Goal: Task Accomplishment & Management: Manage account settings

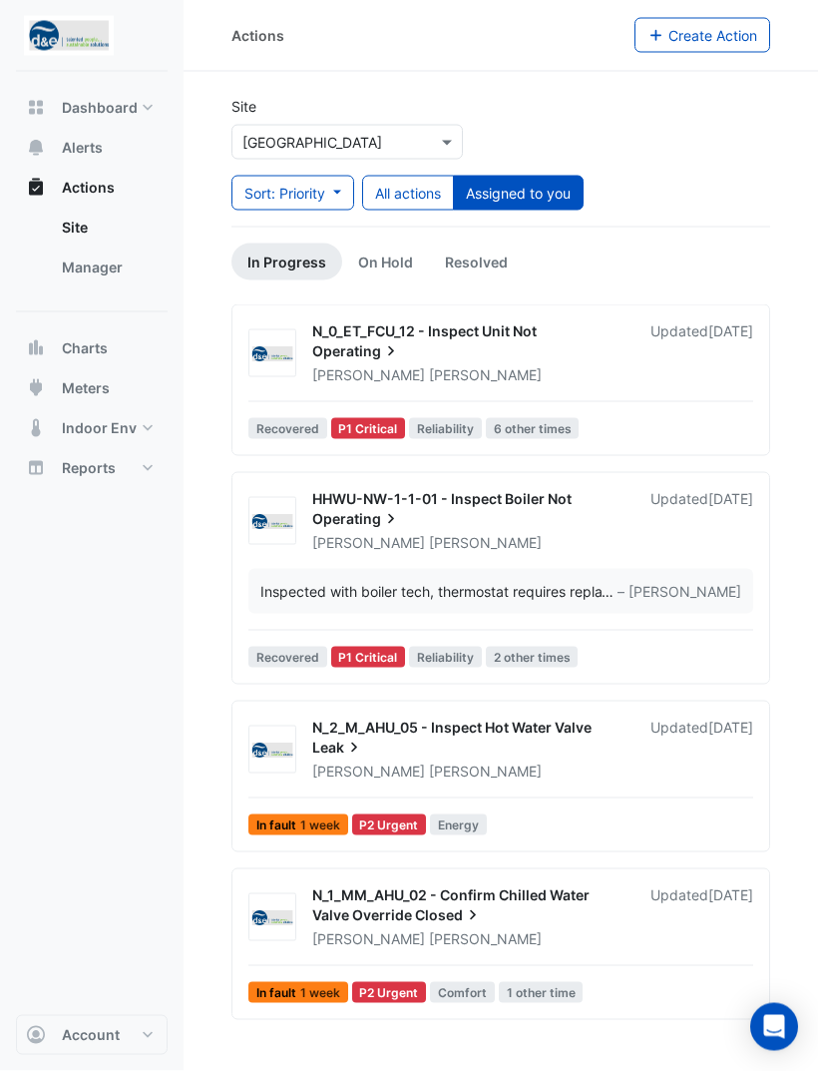
scroll to position [64, 0]
click at [651, 718] on div "Updated 1 week ago" at bounding box center [702, 750] width 103 height 64
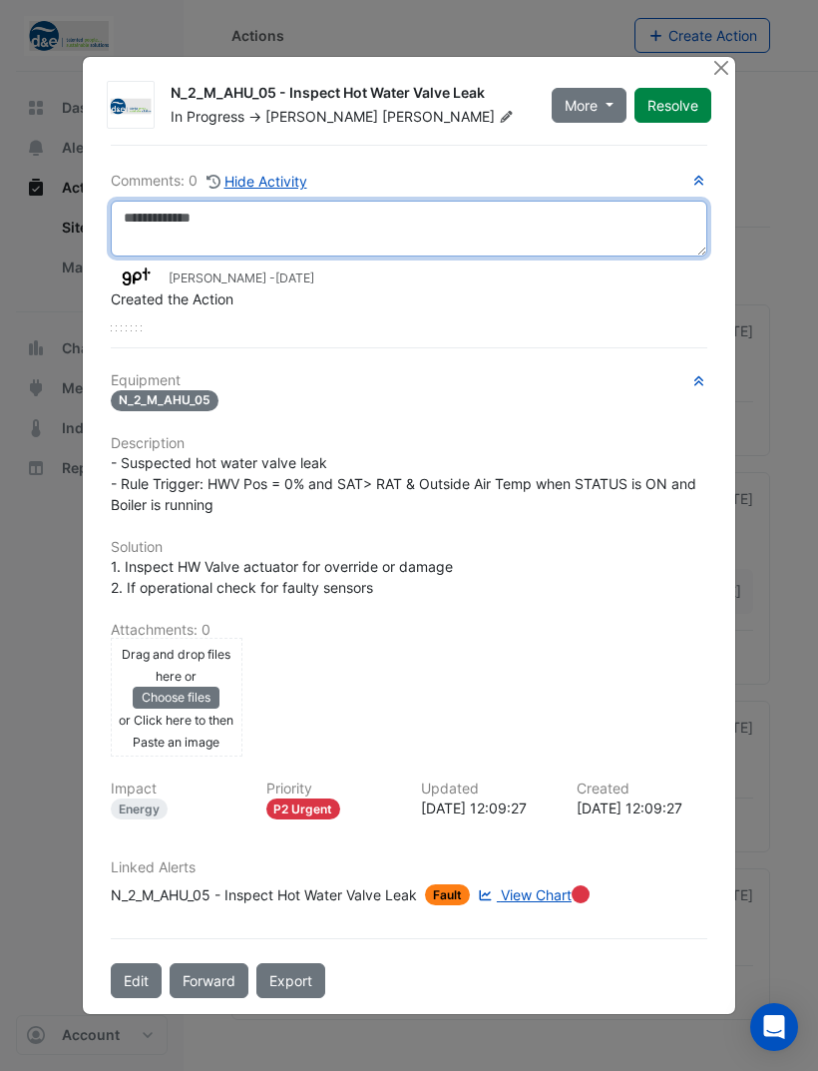
click at [503, 252] on textarea at bounding box center [409, 229] width 597 height 56
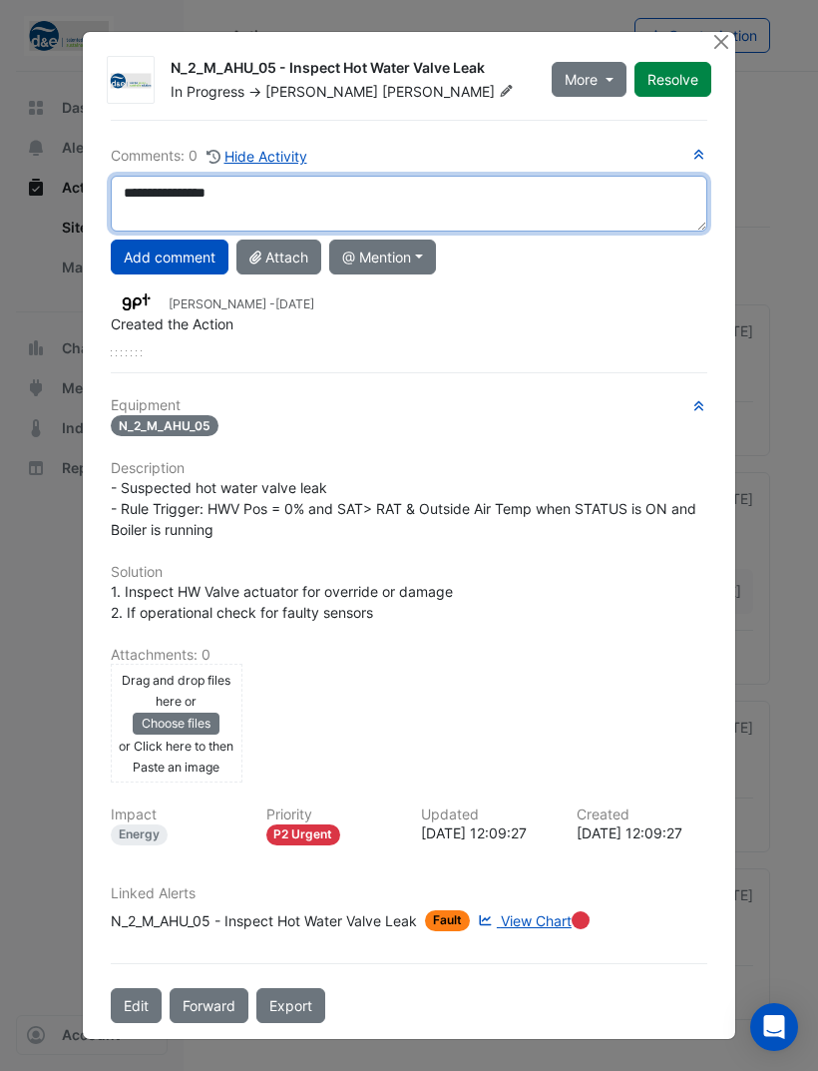
type textarea "**********"
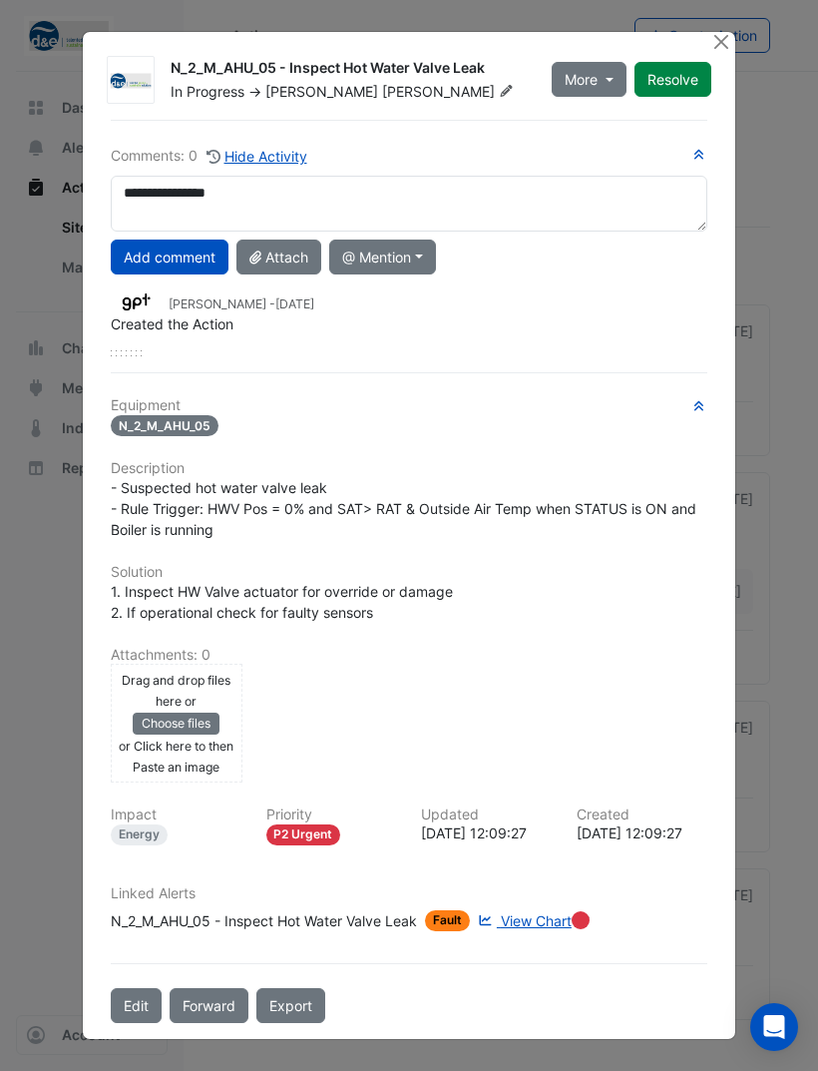
click at [204, 240] on button "Add comment" at bounding box center [170, 257] width 118 height 35
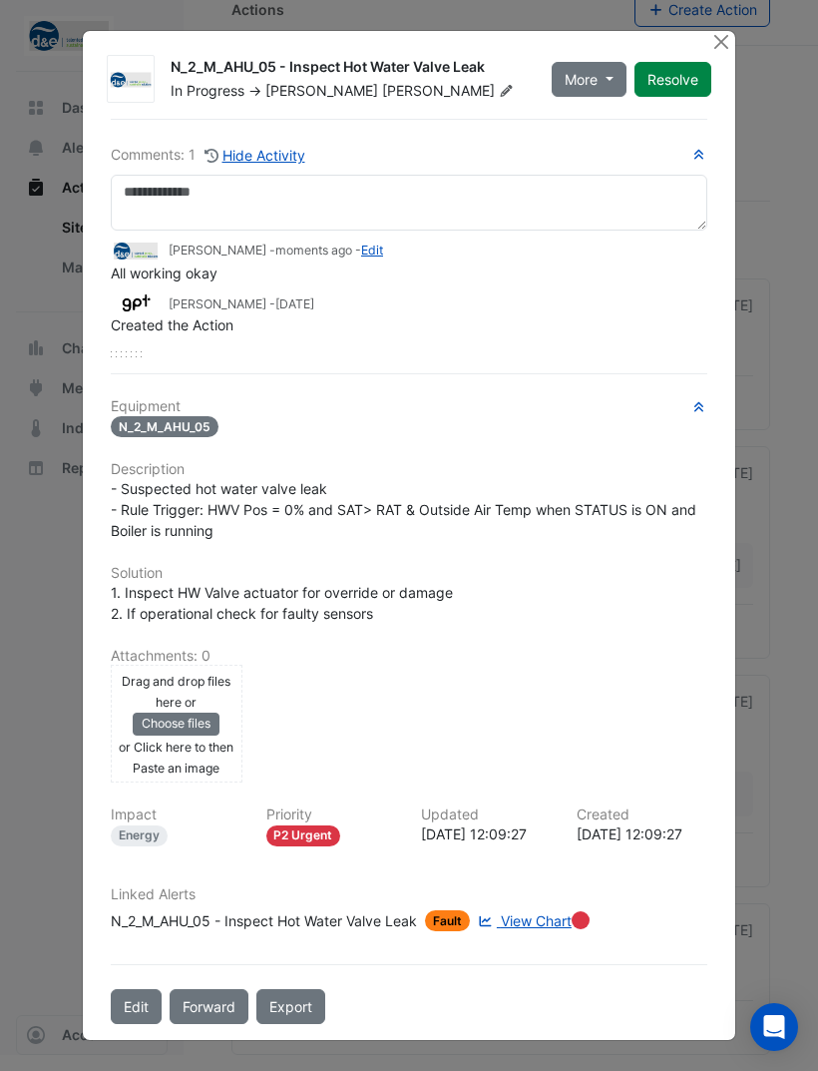
click at [679, 76] on button "Resolve" at bounding box center [673, 79] width 77 height 35
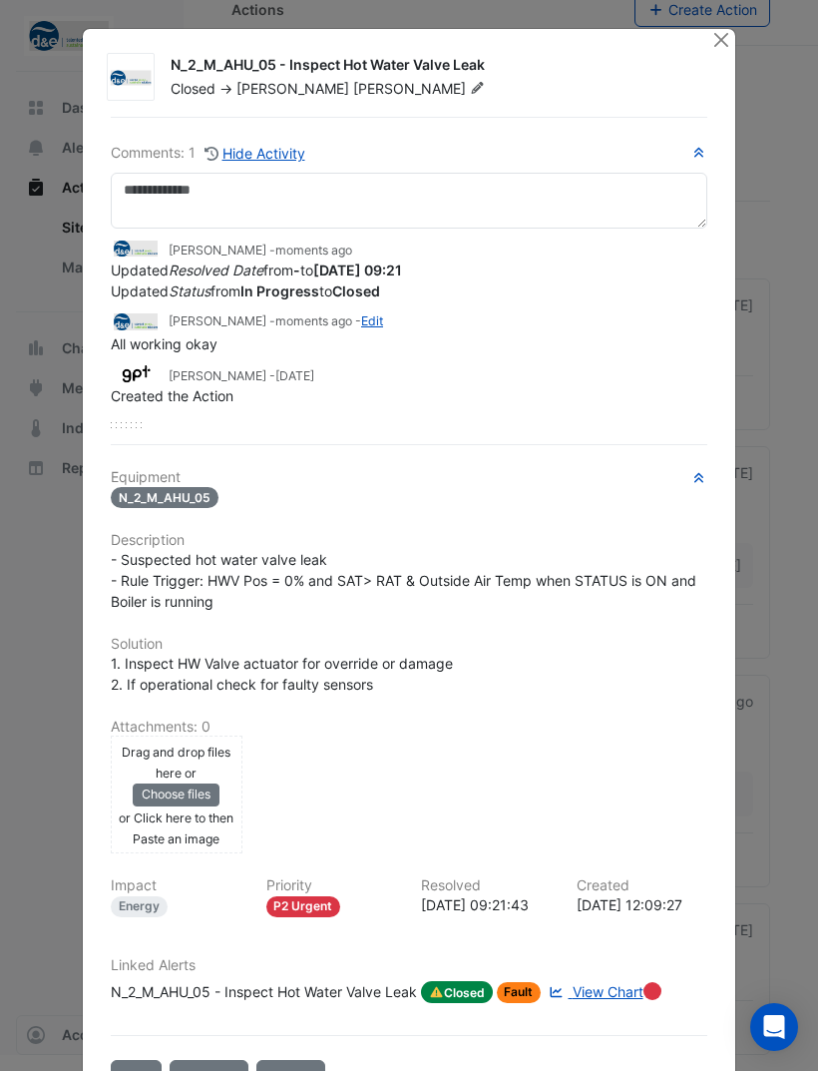
click at [713, 49] on button "Close" at bounding box center [721, 39] width 21 height 21
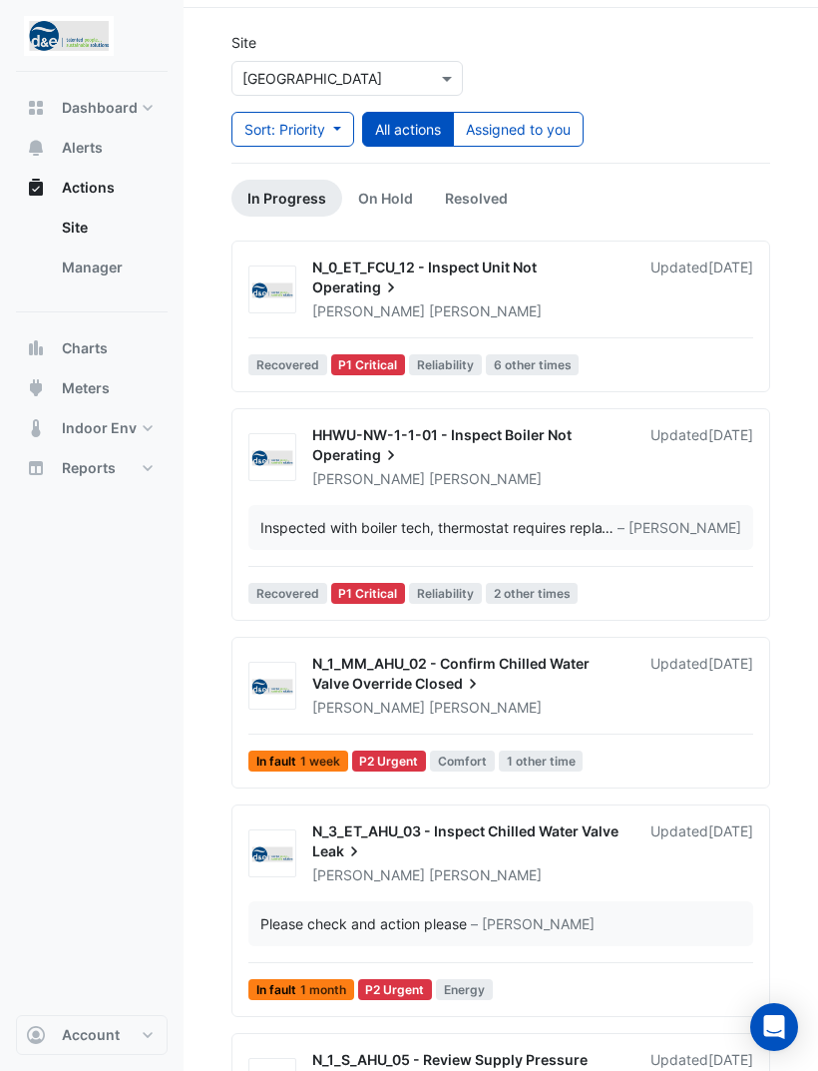
click at [482, 192] on link "Resolved" at bounding box center [476, 198] width 95 height 37
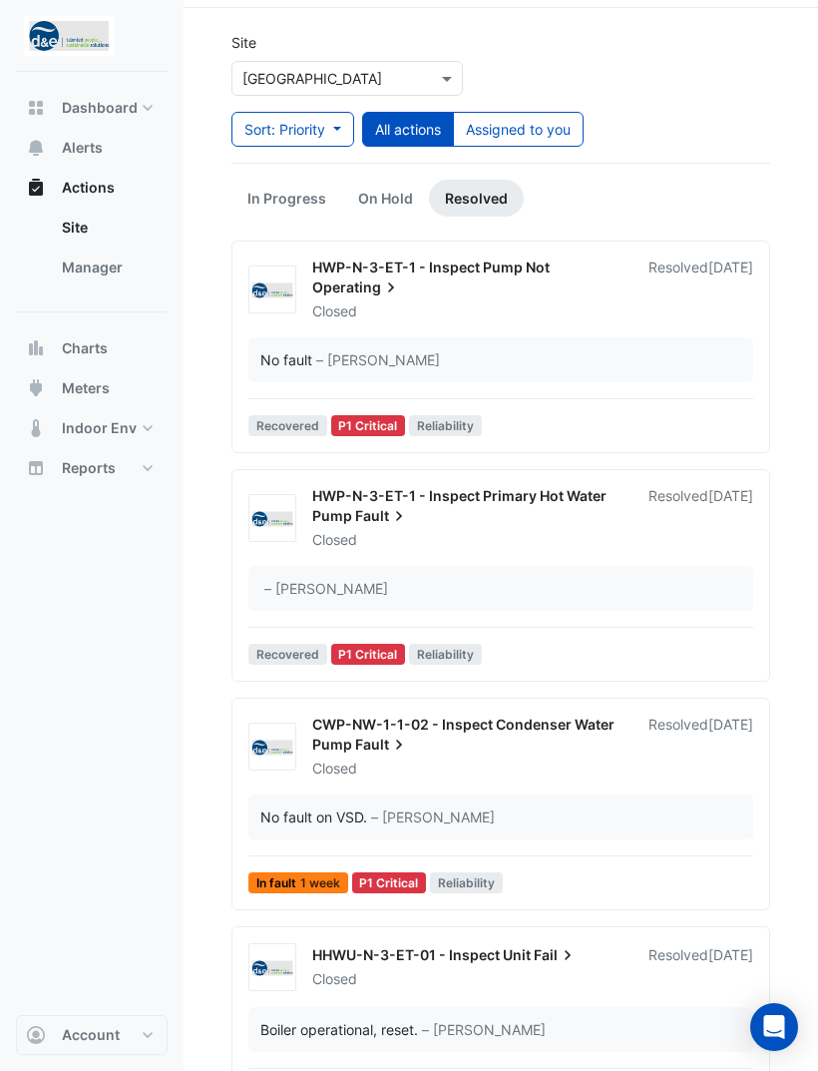
click at [301, 199] on link "In Progress" at bounding box center [287, 198] width 111 height 37
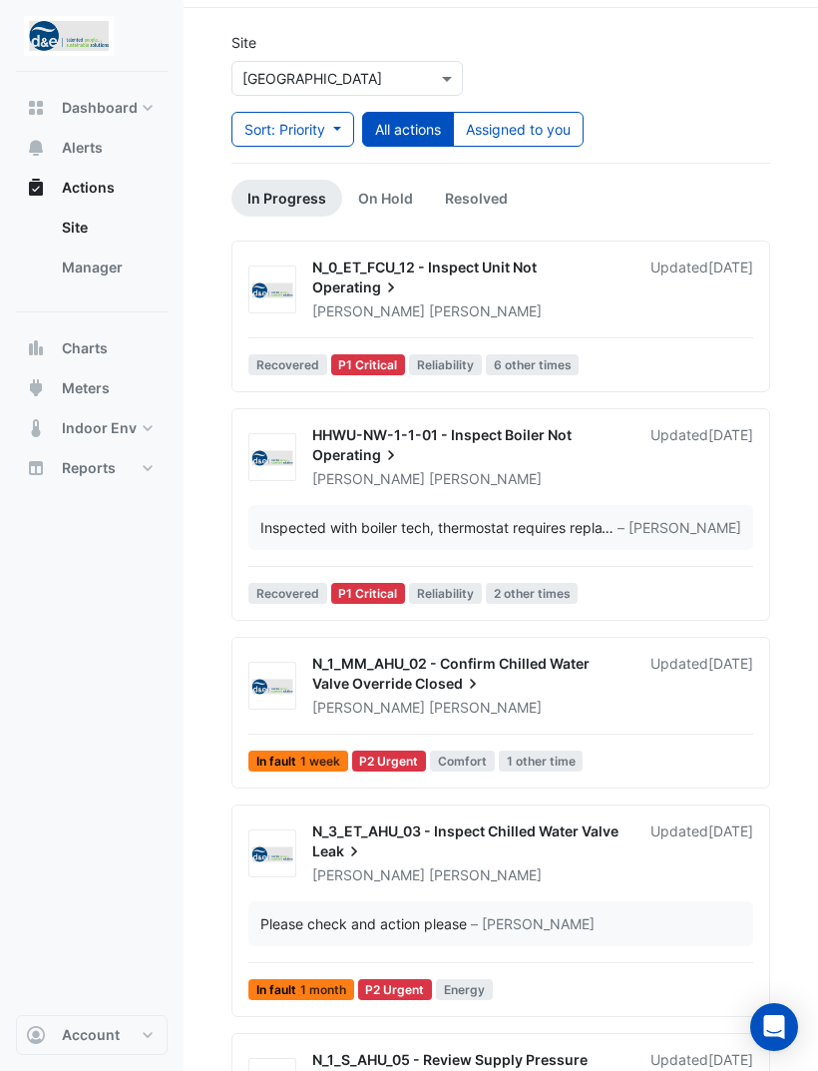
click at [528, 130] on button "Assigned to you" at bounding box center [518, 129] width 131 height 35
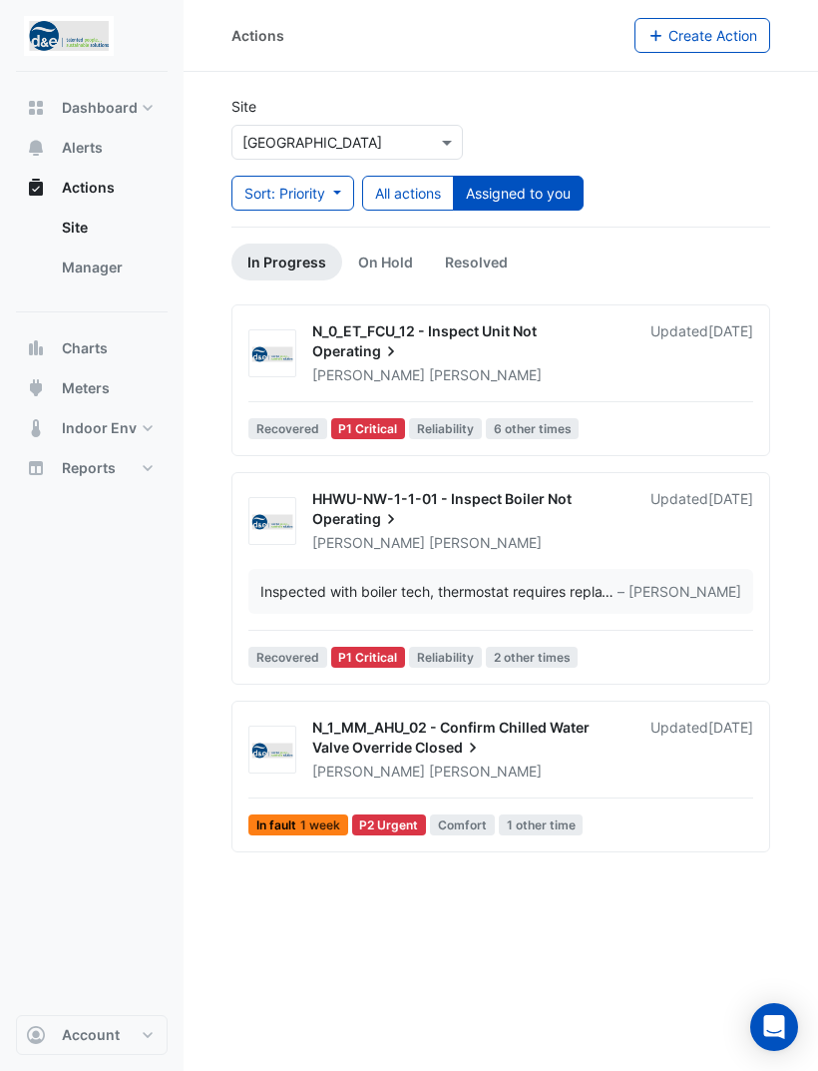
click at [374, 244] on link "On Hold" at bounding box center [385, 262] width 87 height 37
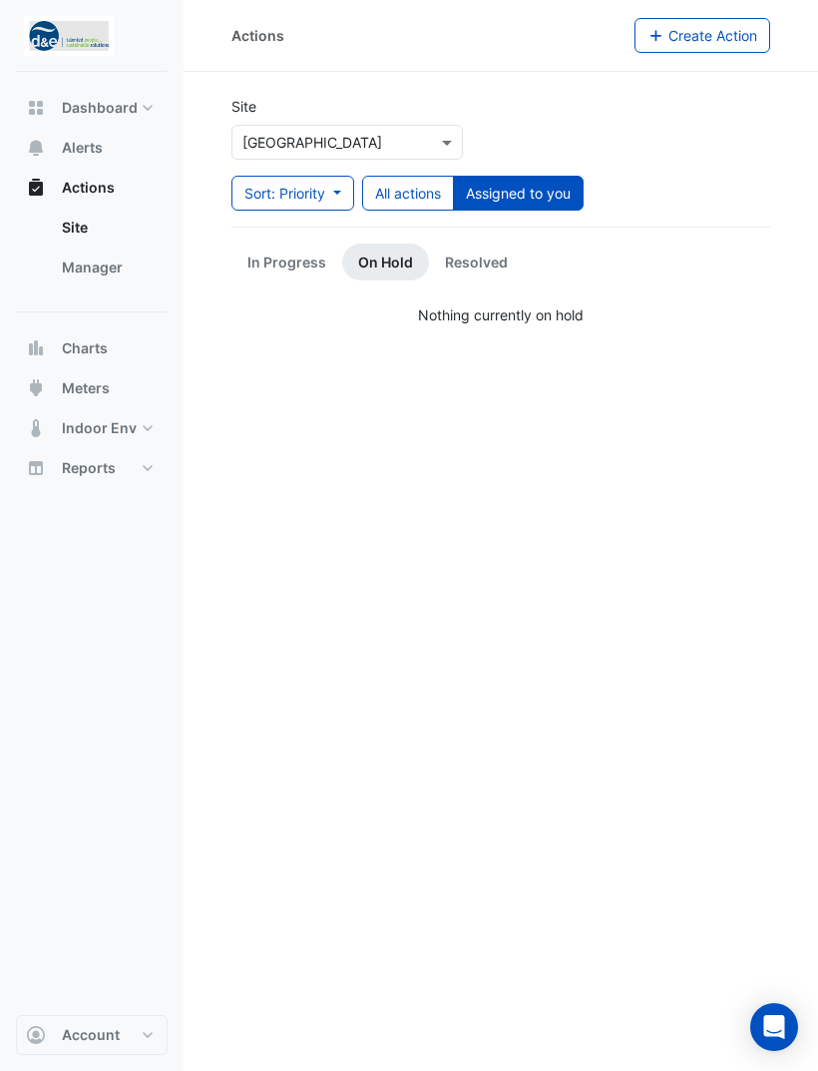
click at [281, 244] on link "In Progress" at bounding box center [287, 262] width 111 height 37
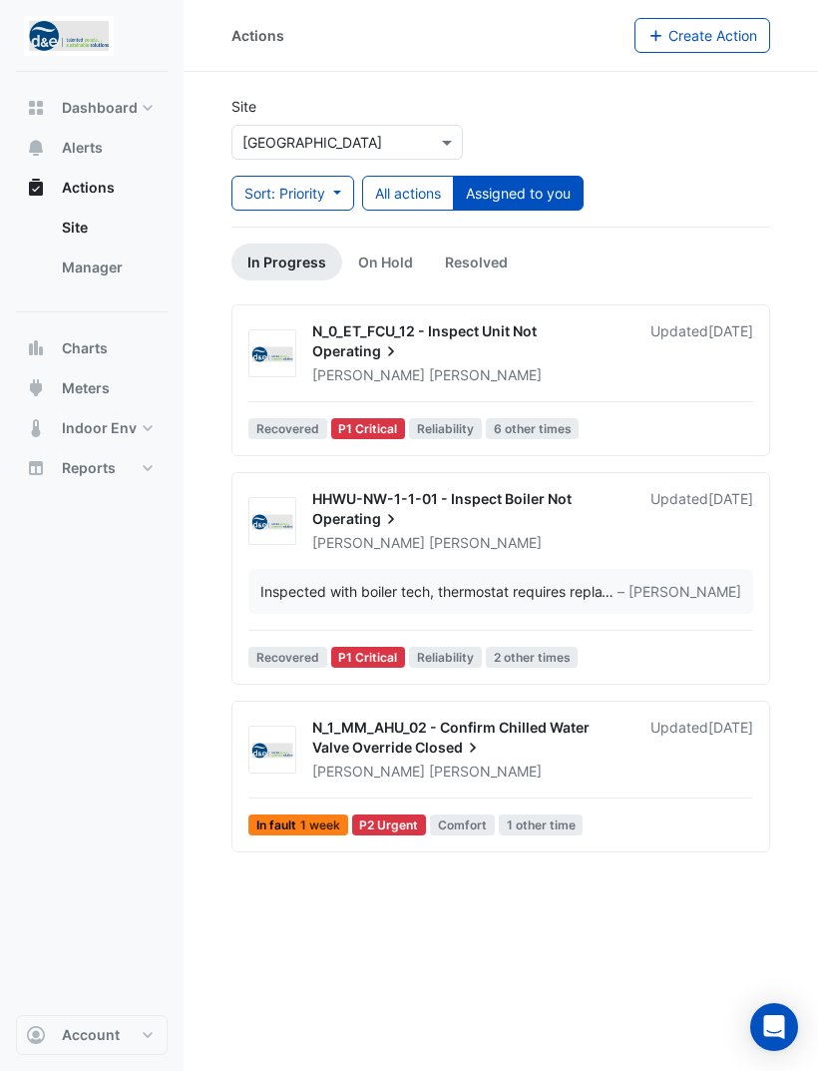
click at [651, 489] on div "Updated 1 week ago" at bounding box center [702, 521] width 103 height 64
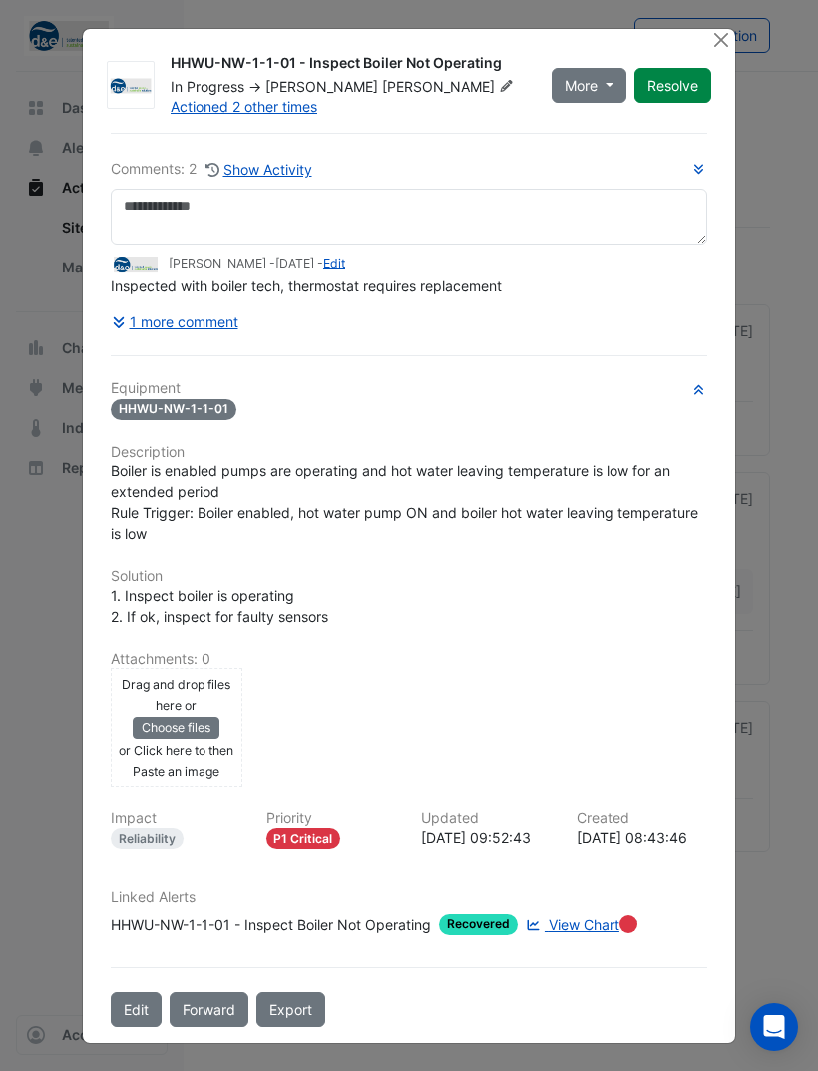
click at [583, 84] on span "More" at bounding box center [581, 85] width 33 height 21
click at [609, 178] on button "On Hold" at bounding box center [631, 192] width 158 height 29
click at [719, 38] on button "Close" at bounding box center [721, 39] width 21 height 21
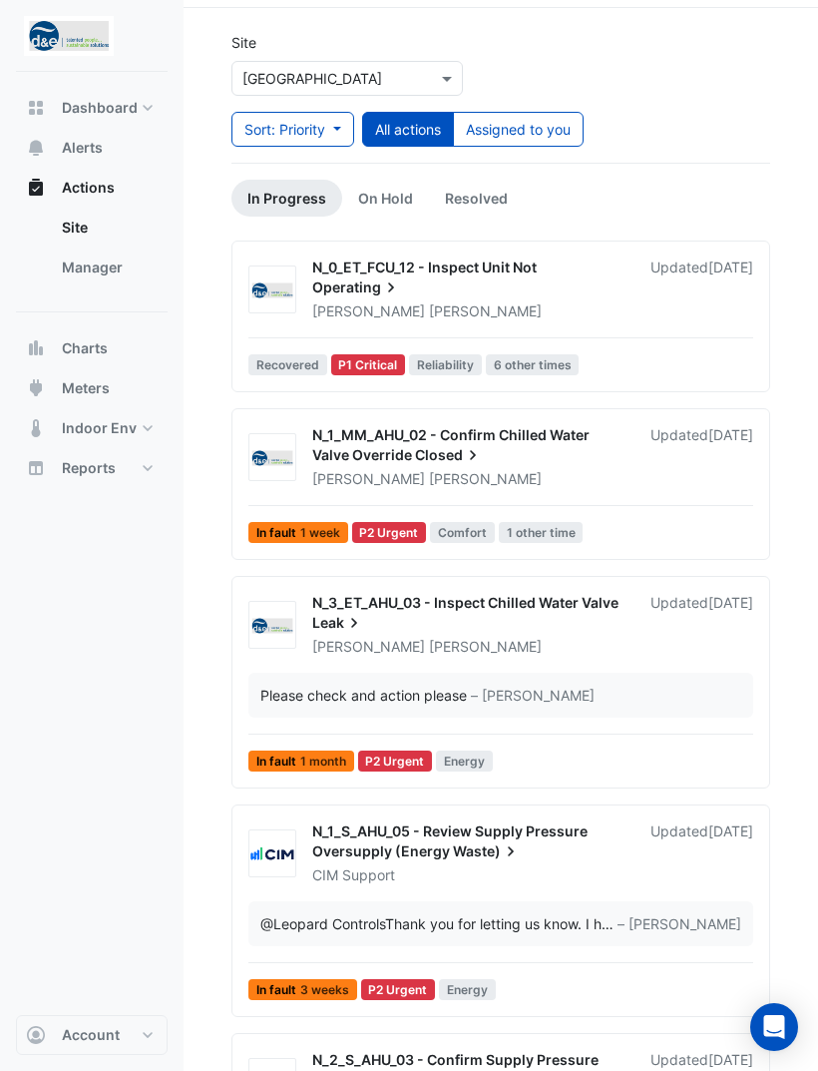
click at [391, 208] on link "On Hold" at bounding box center [385, 198] width 87 height 37
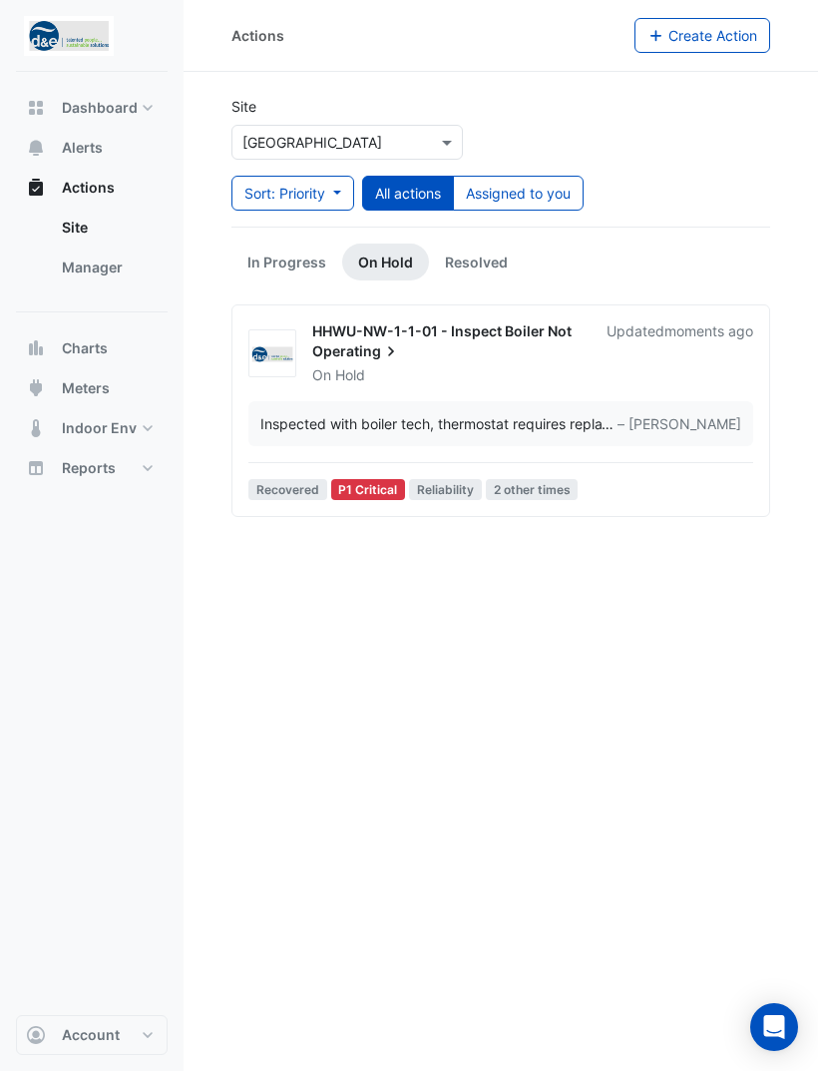
click at [297, 244] on link "In Progress" at bounding box center [287, 262] width 111 height 37
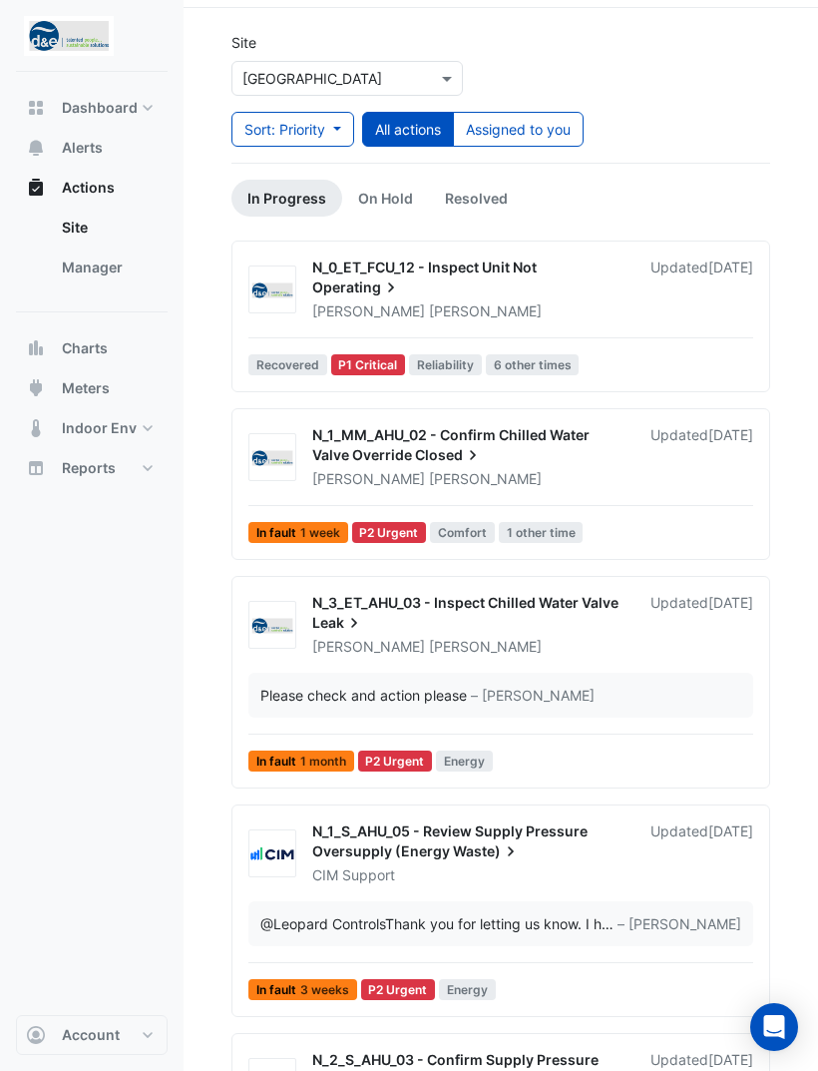
click at [469, 197] on link "Resolved" at bounding box center [476, 198] width 95 height 37
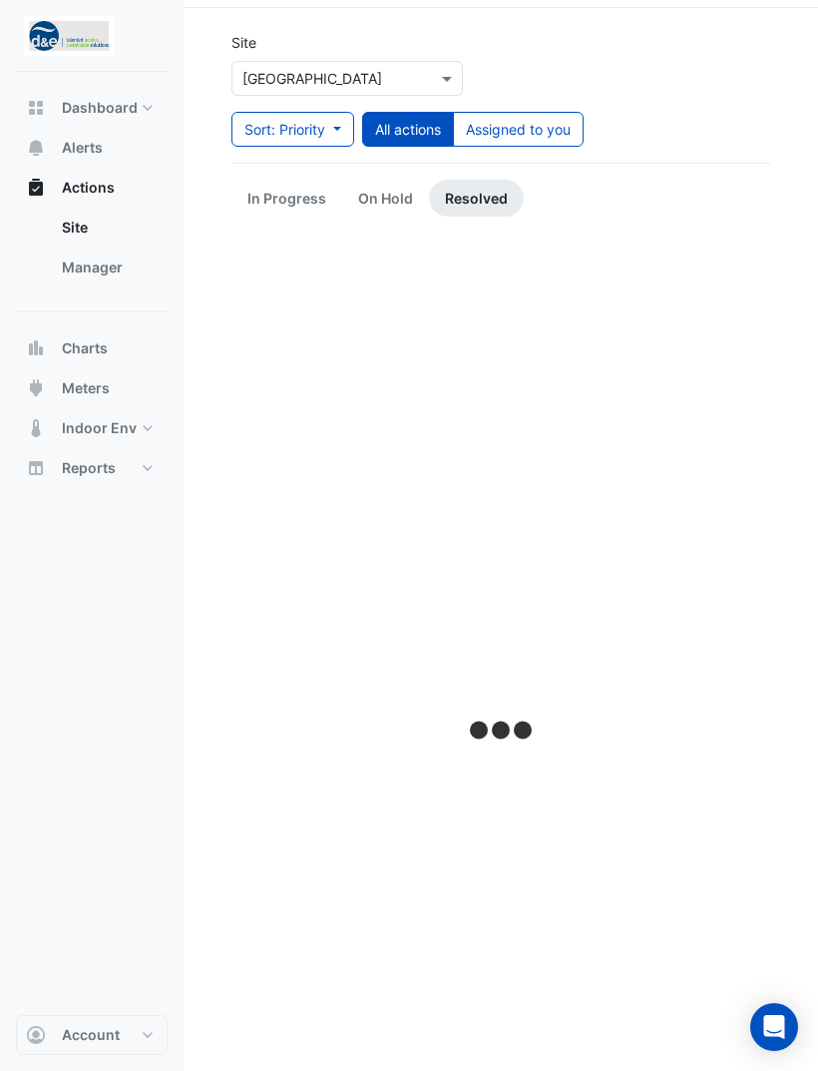
click at [293, 203] on link "In Progress" at bounding box center [287, 198] width 111 height 37
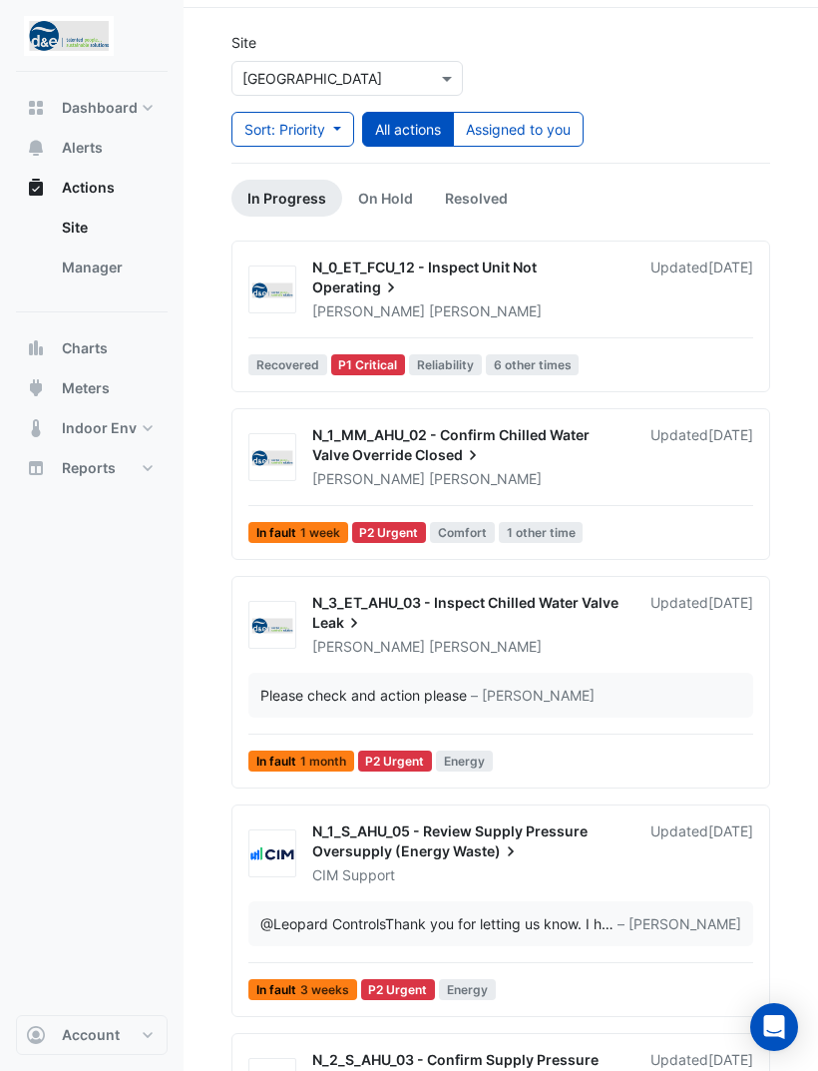
click at [537, 123] on button "Assigned to you" at bounding box center [518, 129] width 131 height 35
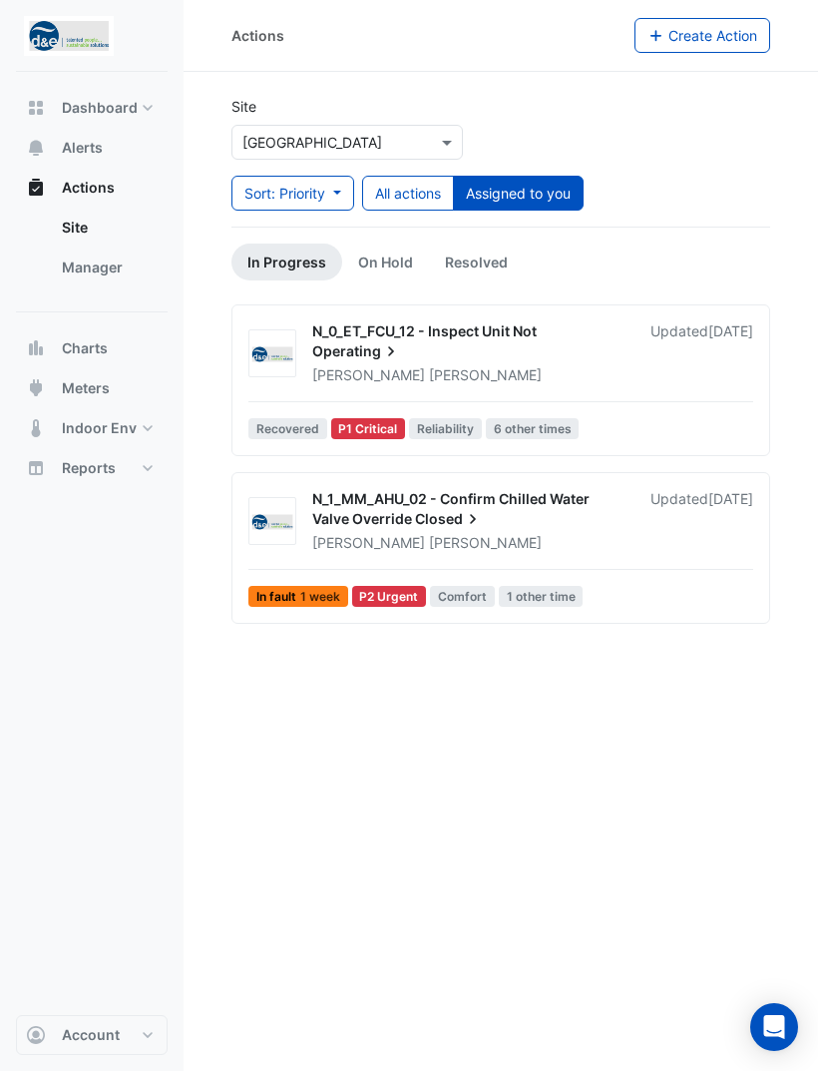
click at [457, 533] on div "George Rogers" at bounding box center [469, 543] width 318 height 20
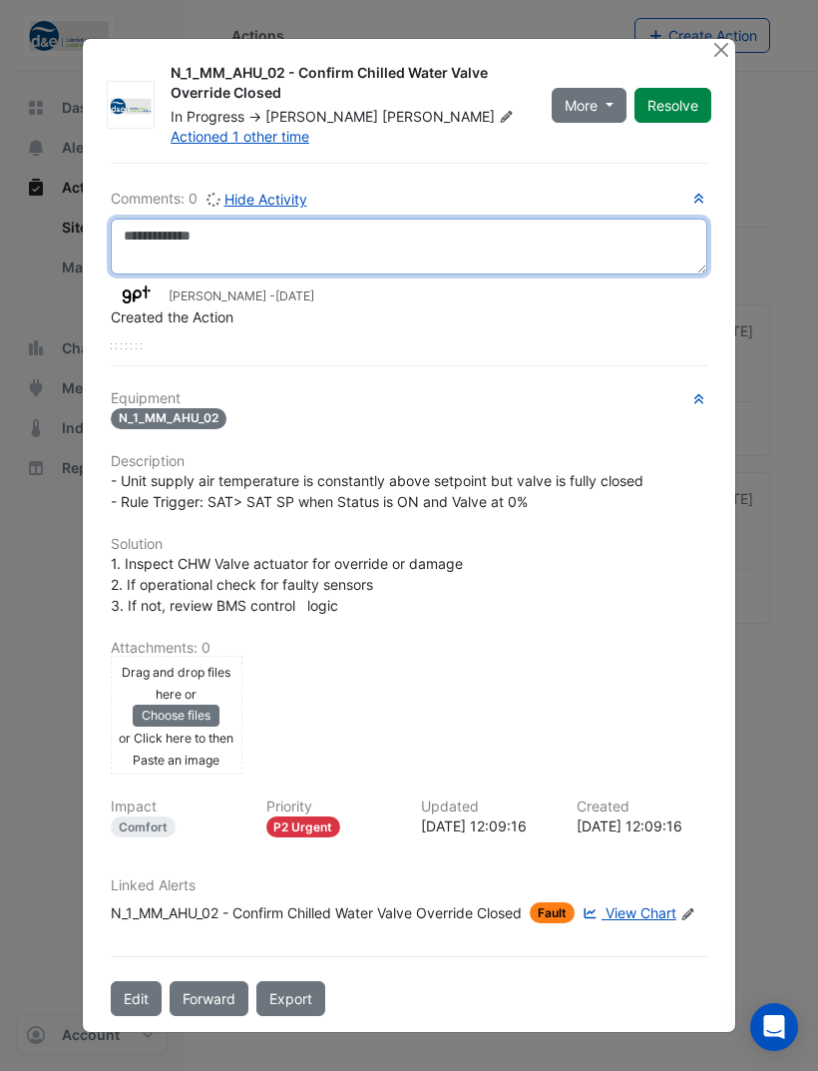
click at [449, 249] on textarea at bounding box center [409, 247] width 597 height 56
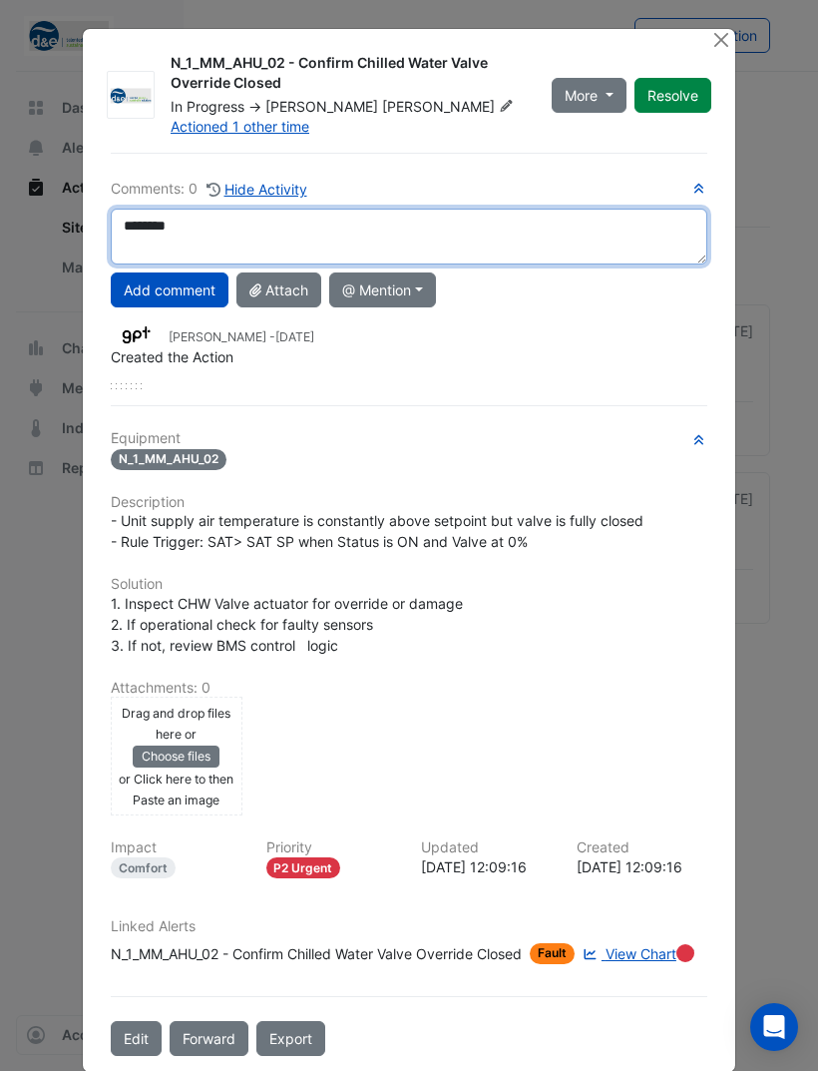
type textarea "********"
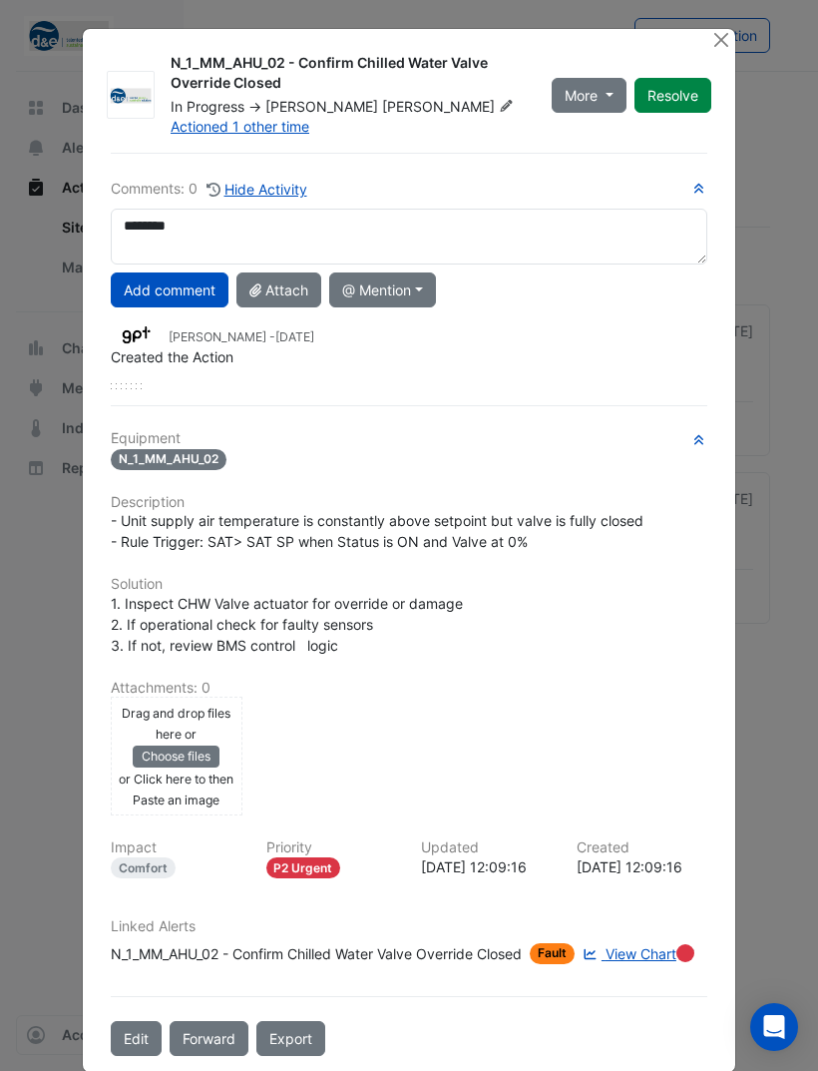
click at [198, 280] on button "Add comment" at bounding box center [170, 289] width 118 height 35
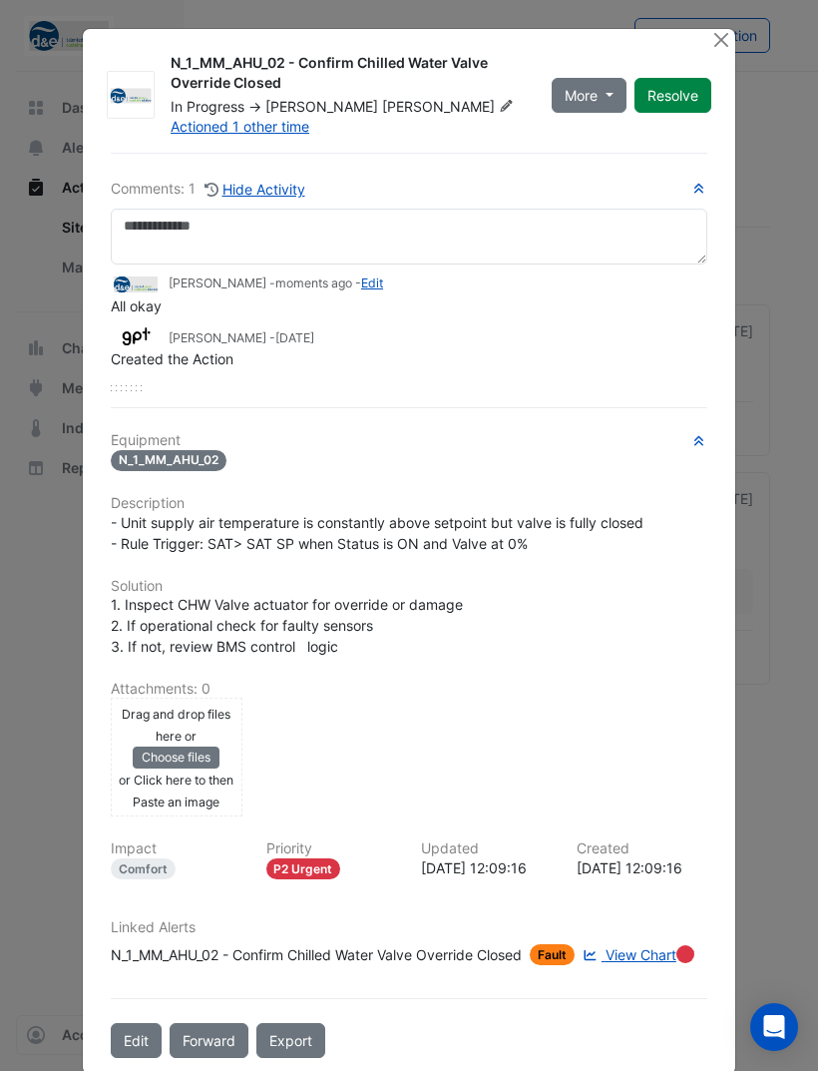
click at [686, 95] on button "Resolve" at bounding box center [673, 95] width 77 height 35
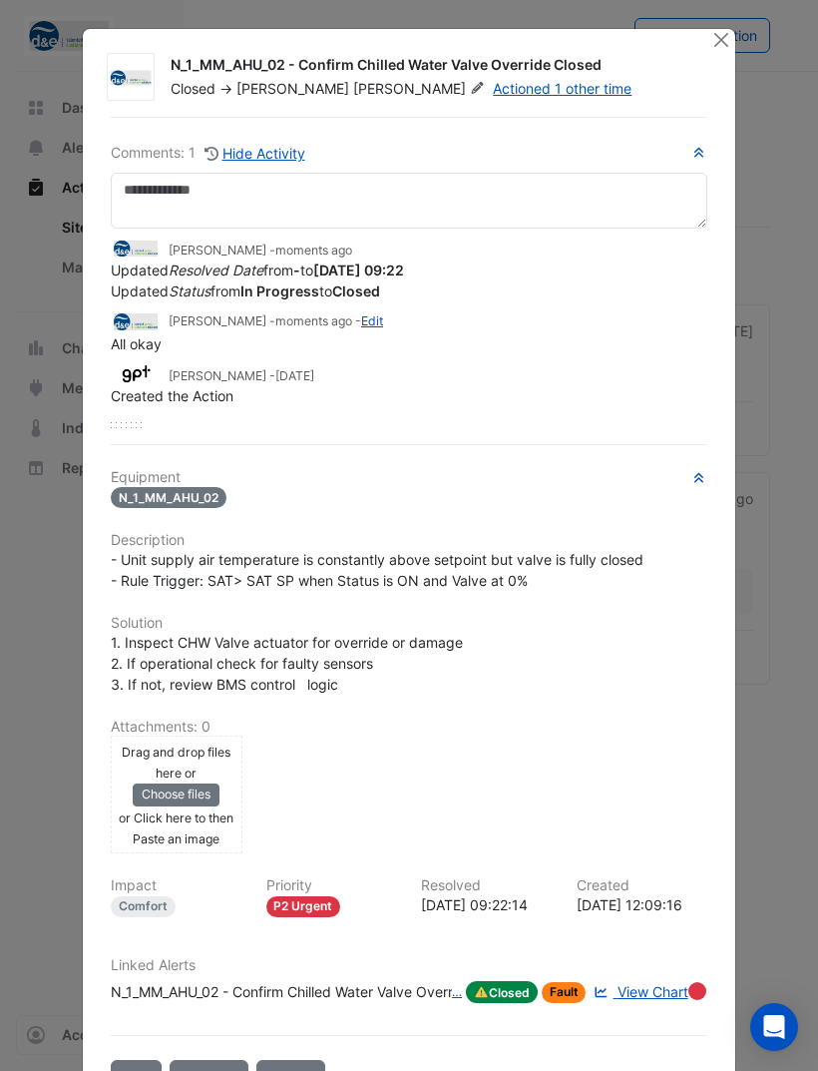
click at [712, 45] on button "Close" at bounding box center [721, 39] width 21 height 21
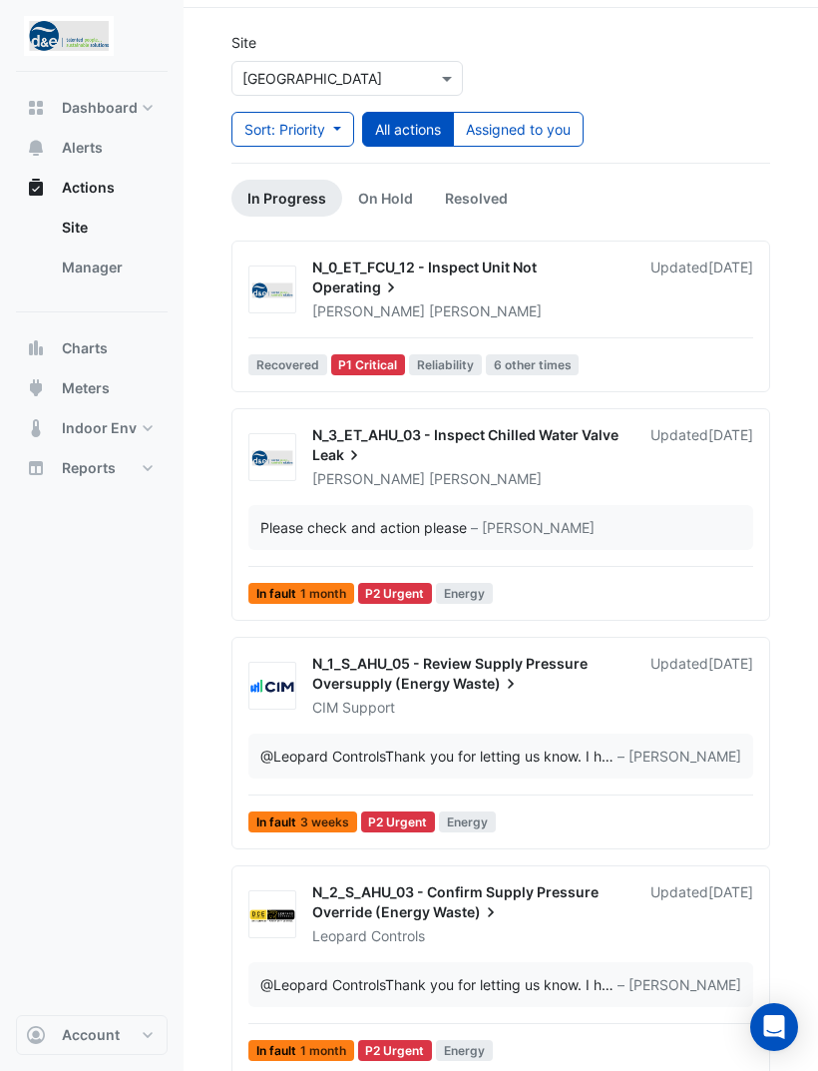
click at [432, 89] on div "Select a Site × Karrinyup Shopping Centre" at bounding box center [348, 78] width 232 height 35
click at [556, 56] on div "Site Select a Site × Karrinyup Shopping Centre Sort: Priority Priority Updated …" at bounding box center [501, 97] width 563 height 131
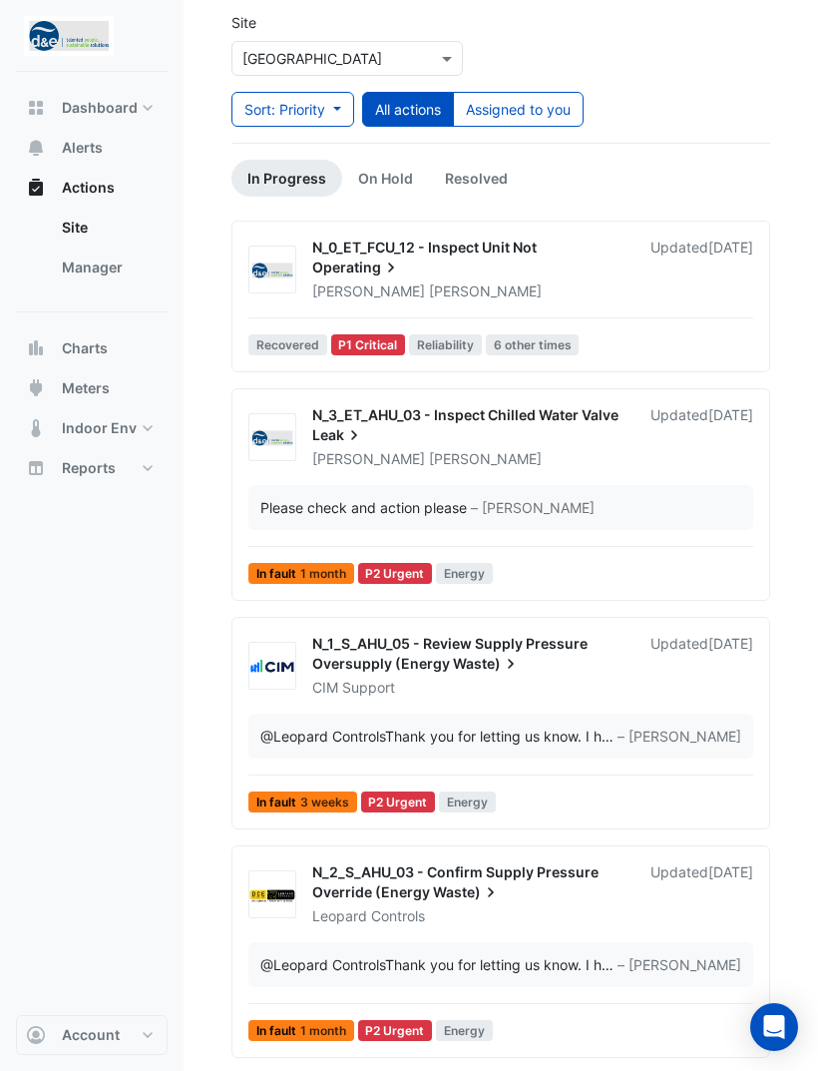
scroll to position [90, 0]
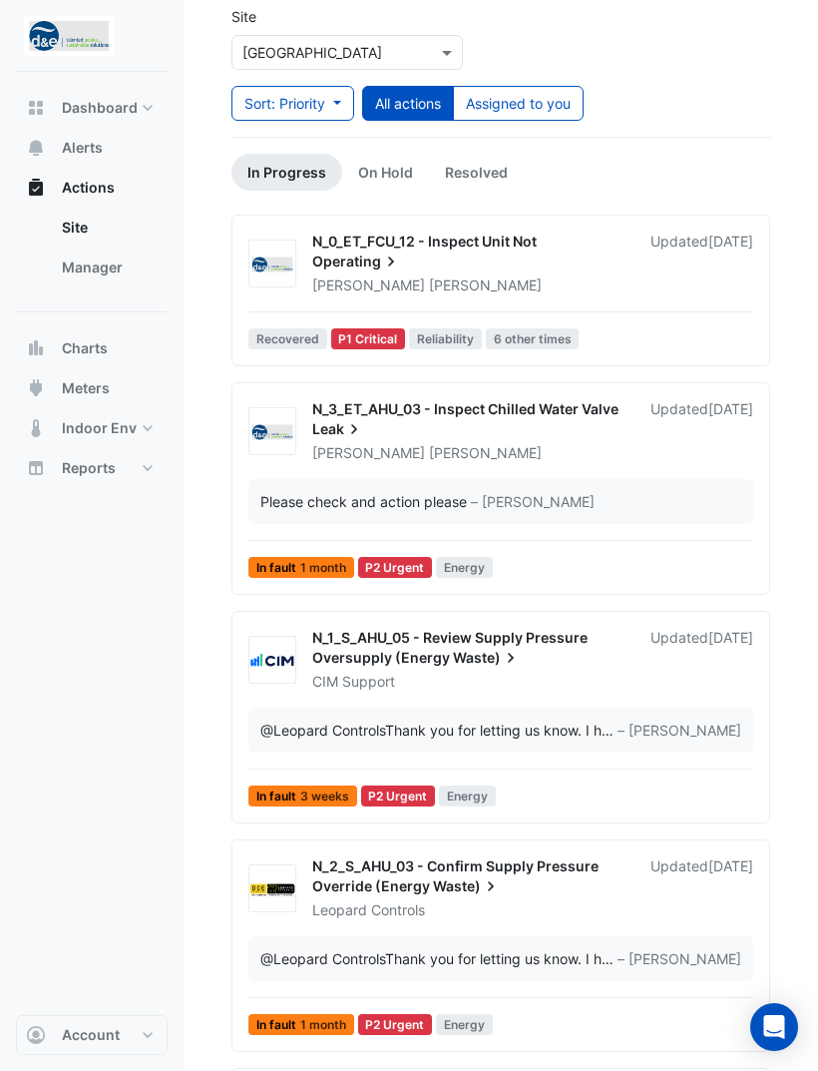
click at [508, 421] on div "N_3_ET_AHU_03 - Inspect Chilled Water Valve Leak" at bounding box center [469, 421] width 314 height 44
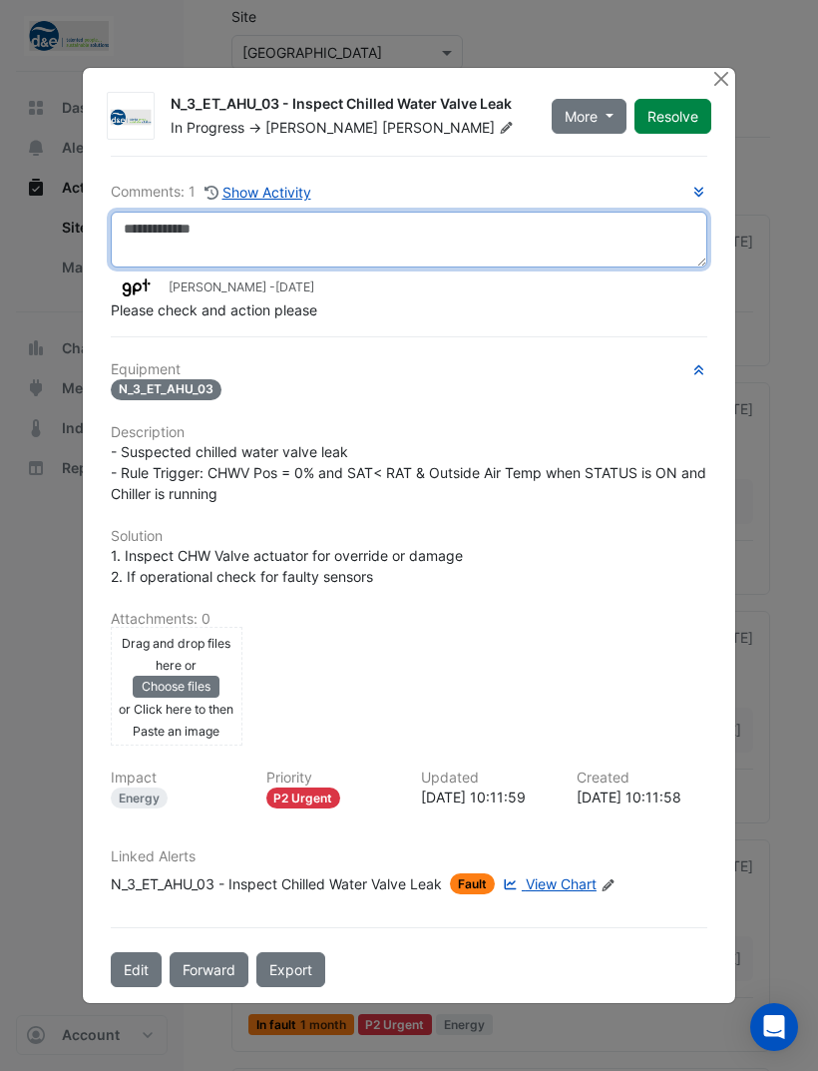
click at [429, 245] on textarea at bounding box center [409, 240] width 597 height 56
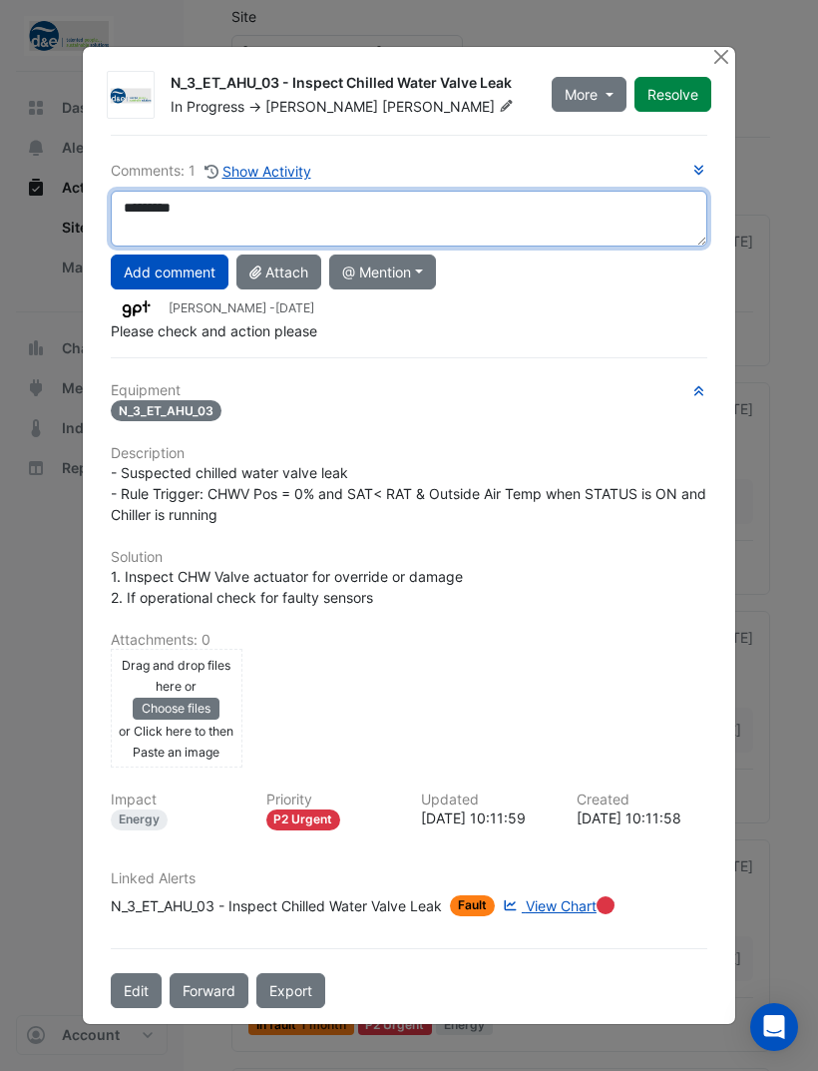
type textarea "********"
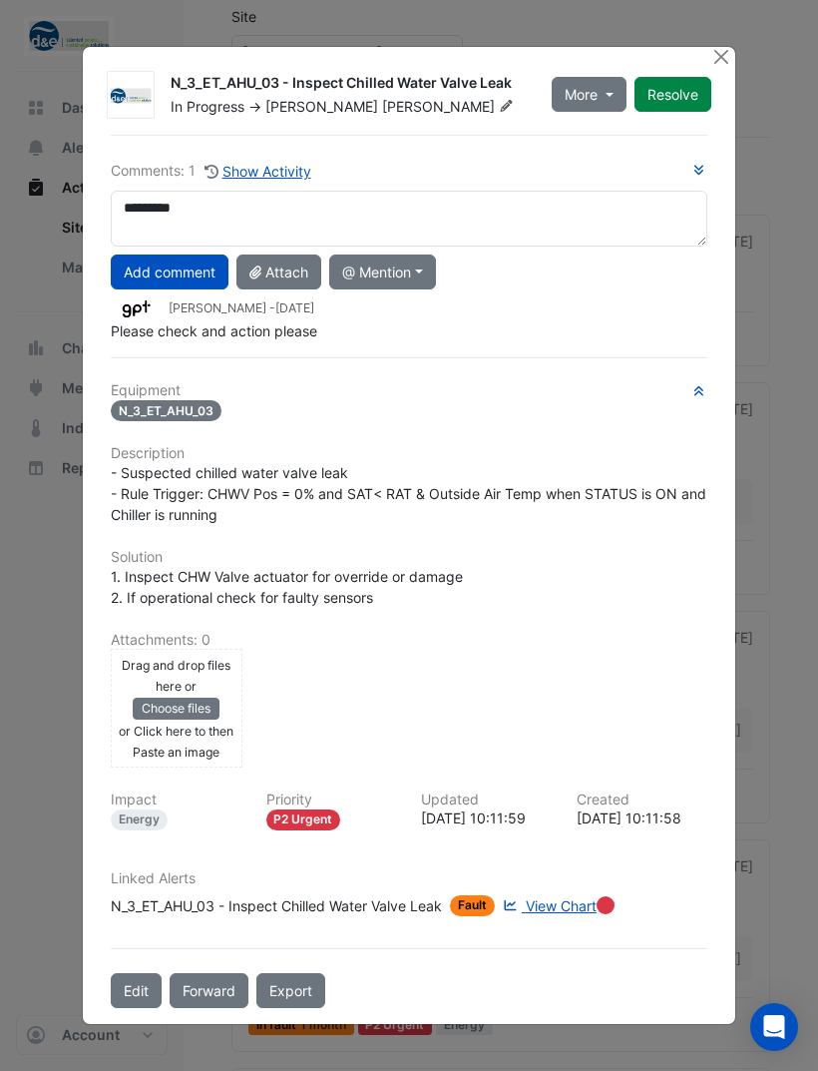
click at [208, 289] on button "Add comment" at bounding box center [170, 272] width 118 height 35
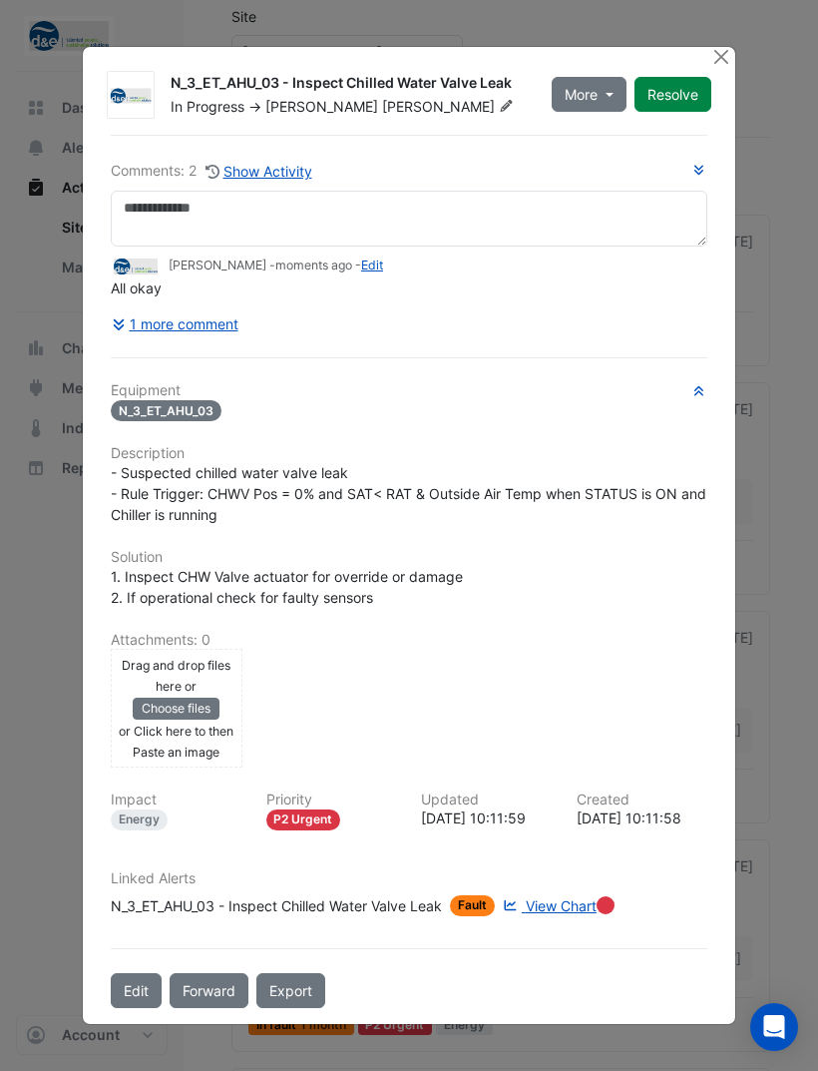
click at [673, 112] on button "Resolve" at bounding box center [673, 94] width 77 height 35
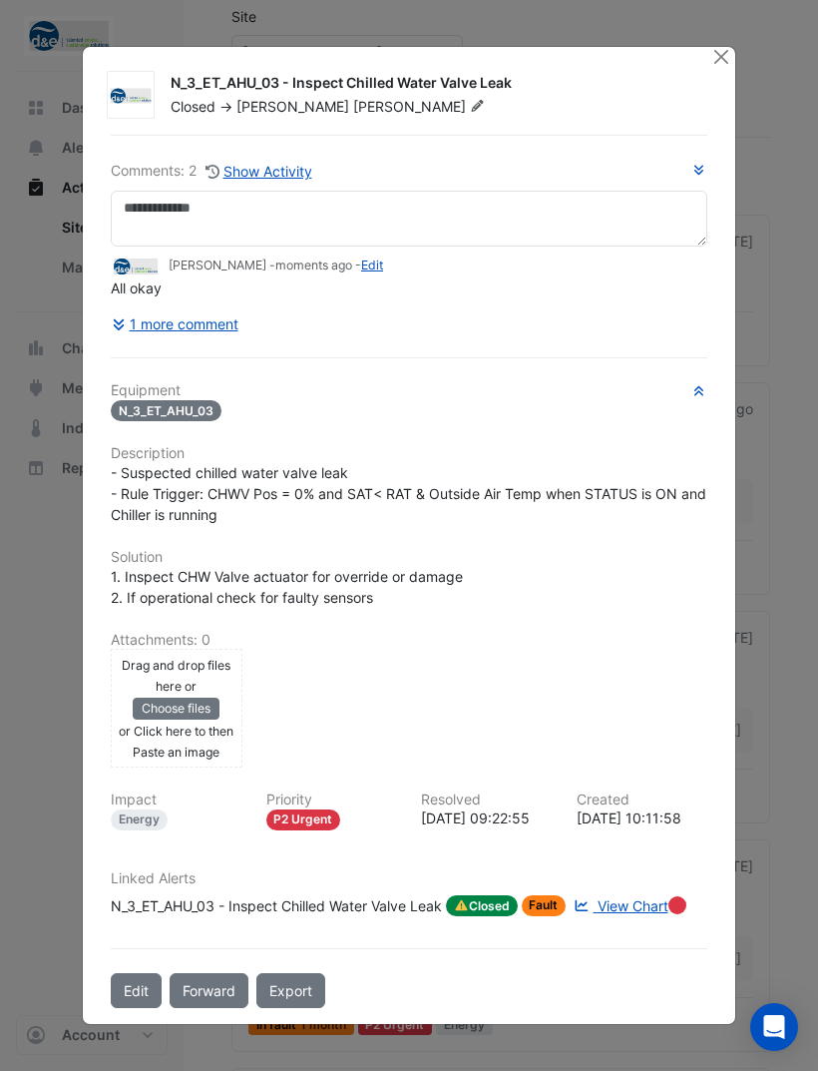
click at [704, 96] on div "N_3_ET_AHU_03 - Inspect Chilled Water Valve Leak Closed -> Ryan Fyfe" at bounding box center [441, 91] width 565 height 52
click at [707, 88] on div "N_3_ET_AHU_03 - Inspect Chilled Water Valve Leak Closed -> Ryan Fyfe Comments: …" at bounding box center [409, 535] width 653 height 977
click at [724, 68] on button "Close" at bounding box center [721, 57] width 21 height 21
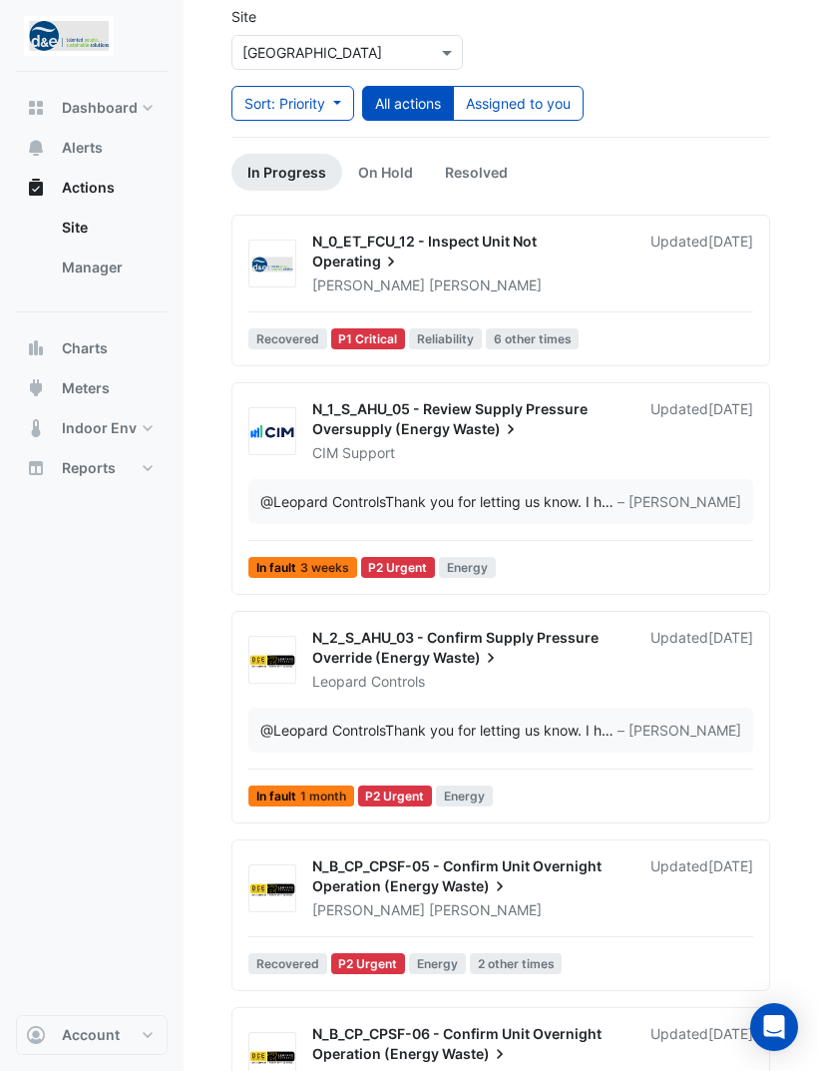
click at [562, 495] on div "@Leopard Controls Thank you for letting us know. I have informed our dedicated …" at bounding box center [431, 501] width 341 height 21
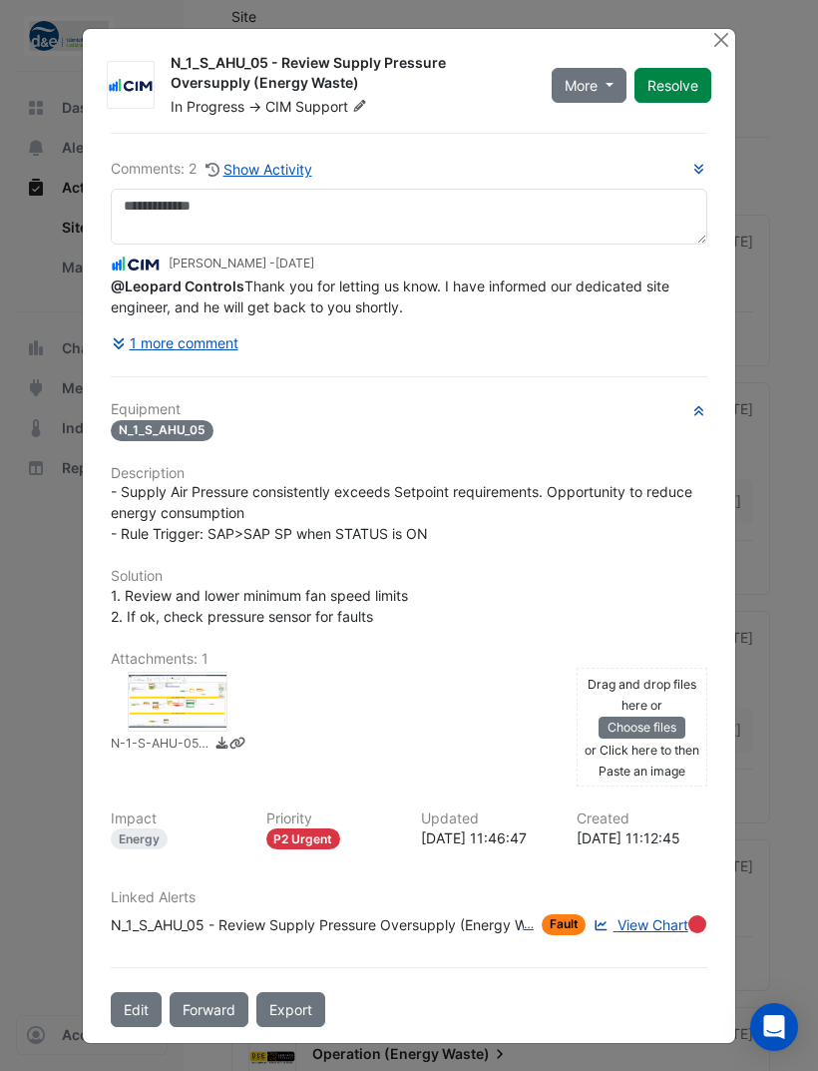
click at [203, 358] on button "1 more comment" at bounding box center [175, 342] width 129 height 35
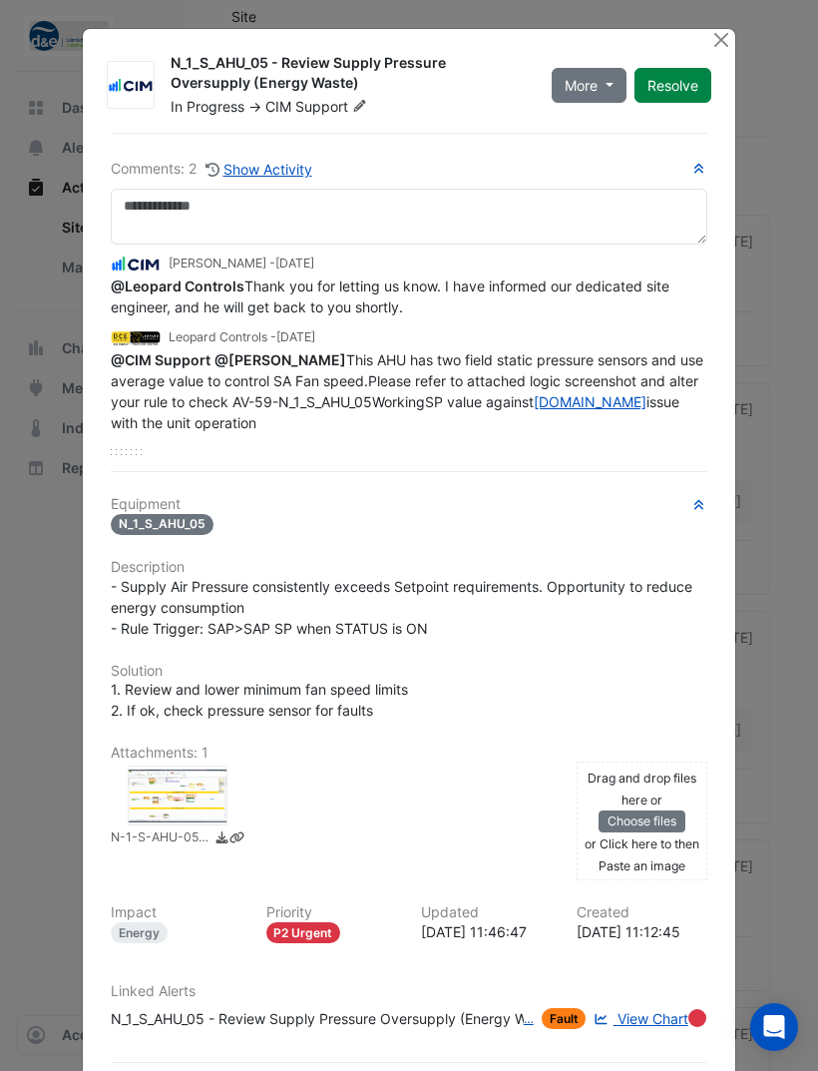
click at [717, 40] on button "Close" at bounding box center [721, 39] width 21 height 21
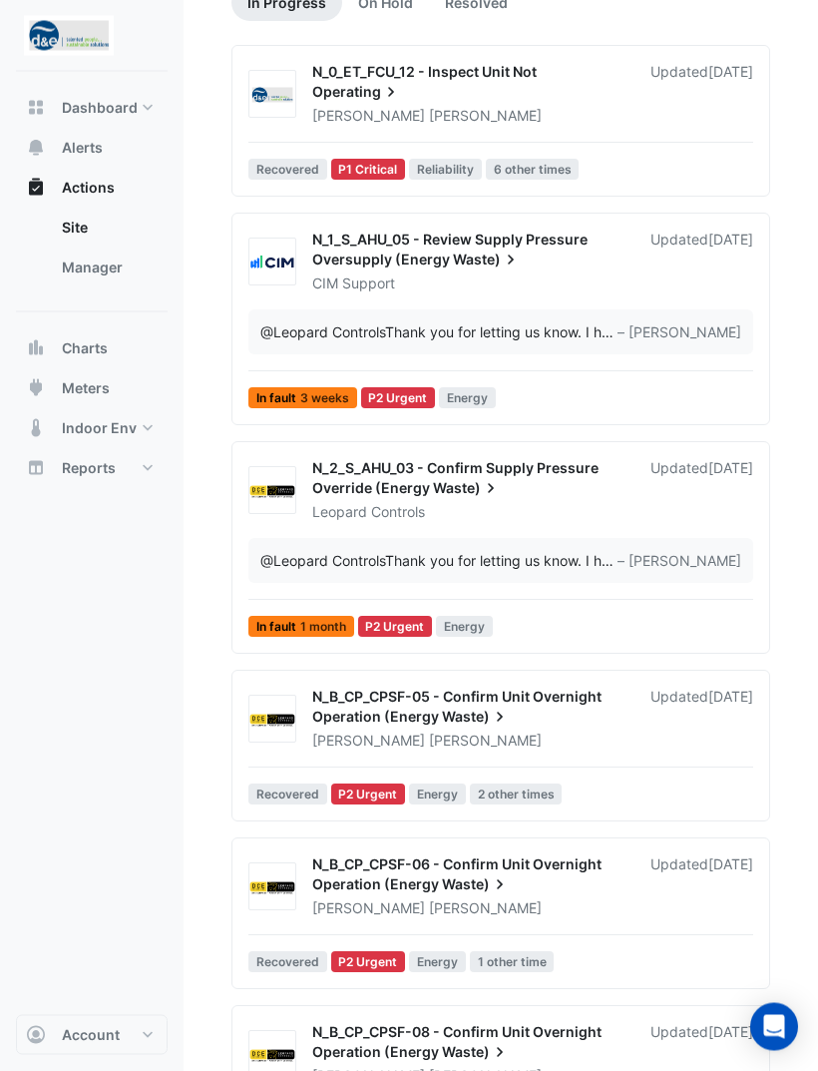
scroll to position [282, 0]
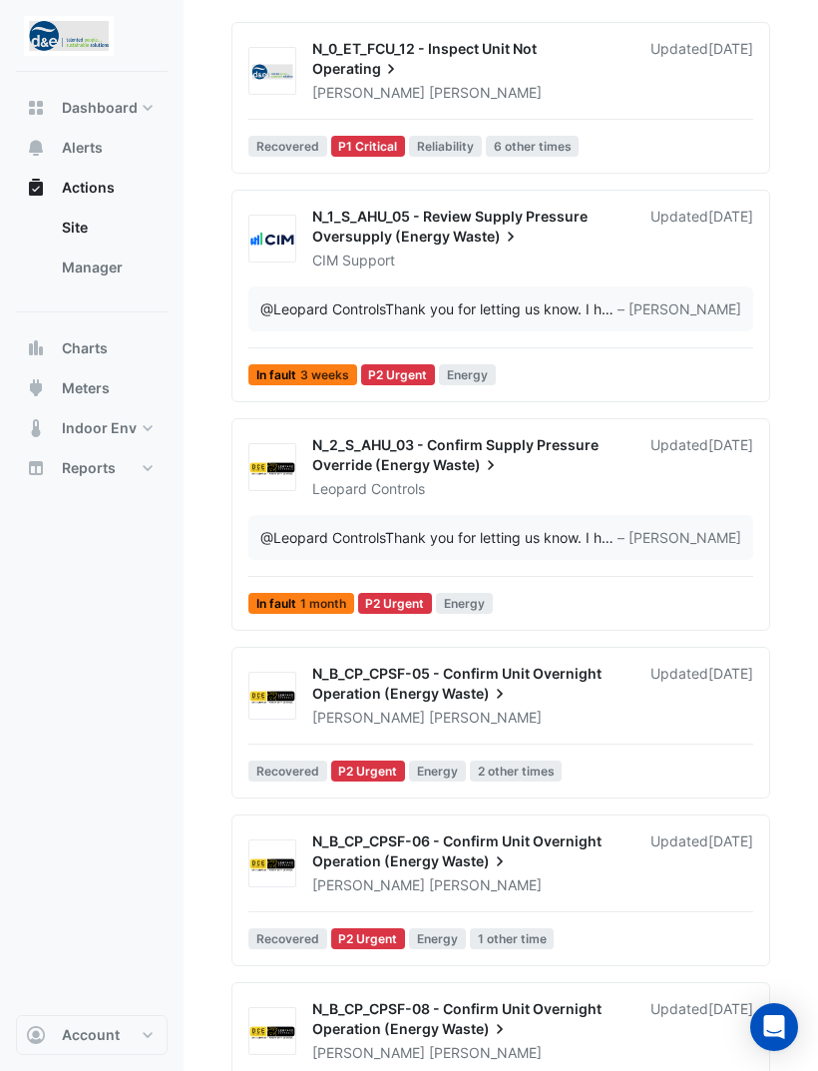
click at [632, 512] on div "N_2_S_AHU_03 - Confirm Supply Pressure Override (Energy Waste) Leopard Controls…" at bounding box center [501, 528] width 521 height 187
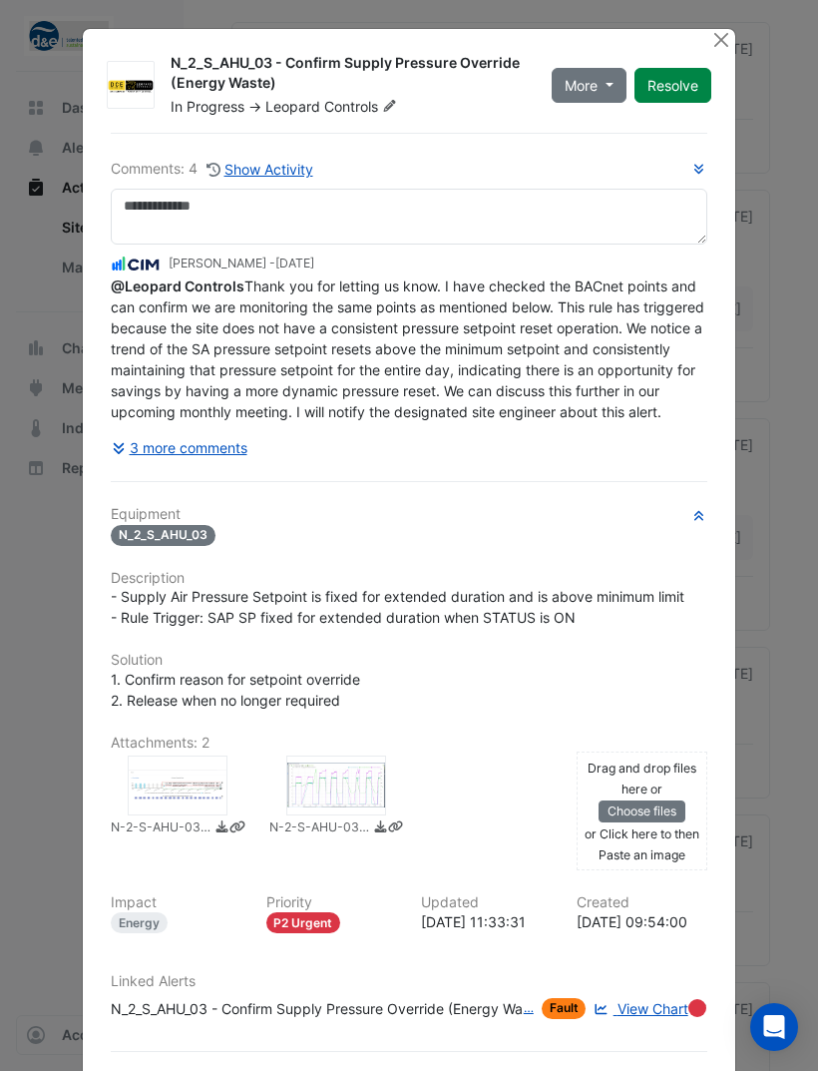
click at [225, 463] on button "3 more comments" at bounding box center [180, 447] width 138 height 35
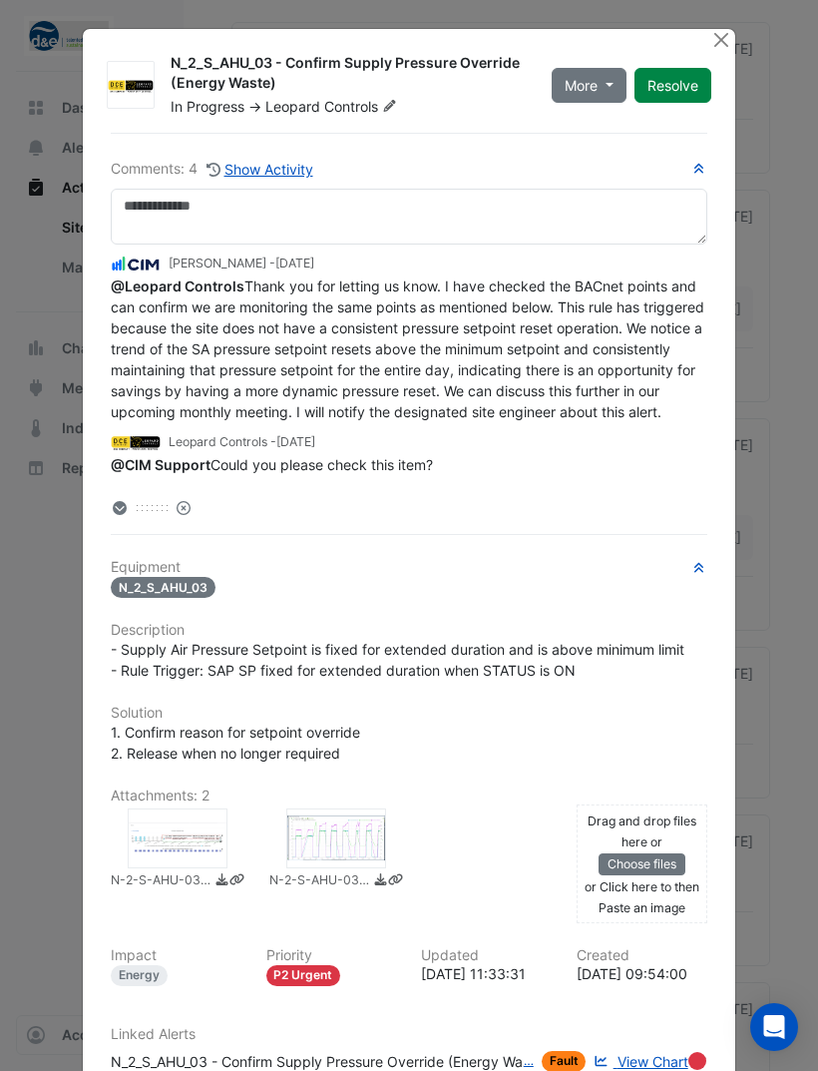
click at [719, 34] on button "Close" at bounding box center [721, 39] width 21 height 21
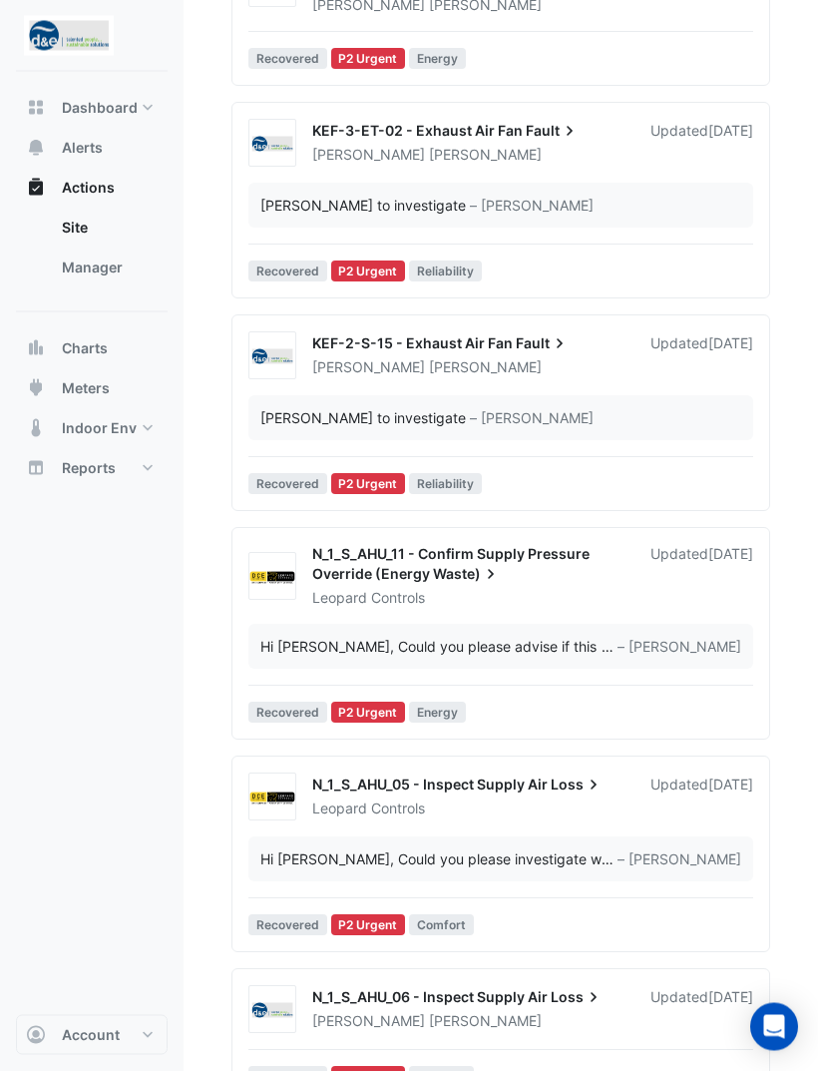
scroll to position [2269, 0]
click at [512, 145] on div "KEF-3-ET-02 - Exhaust Air Fan Fault" at bounding box center [469, 133] width 314 height 24
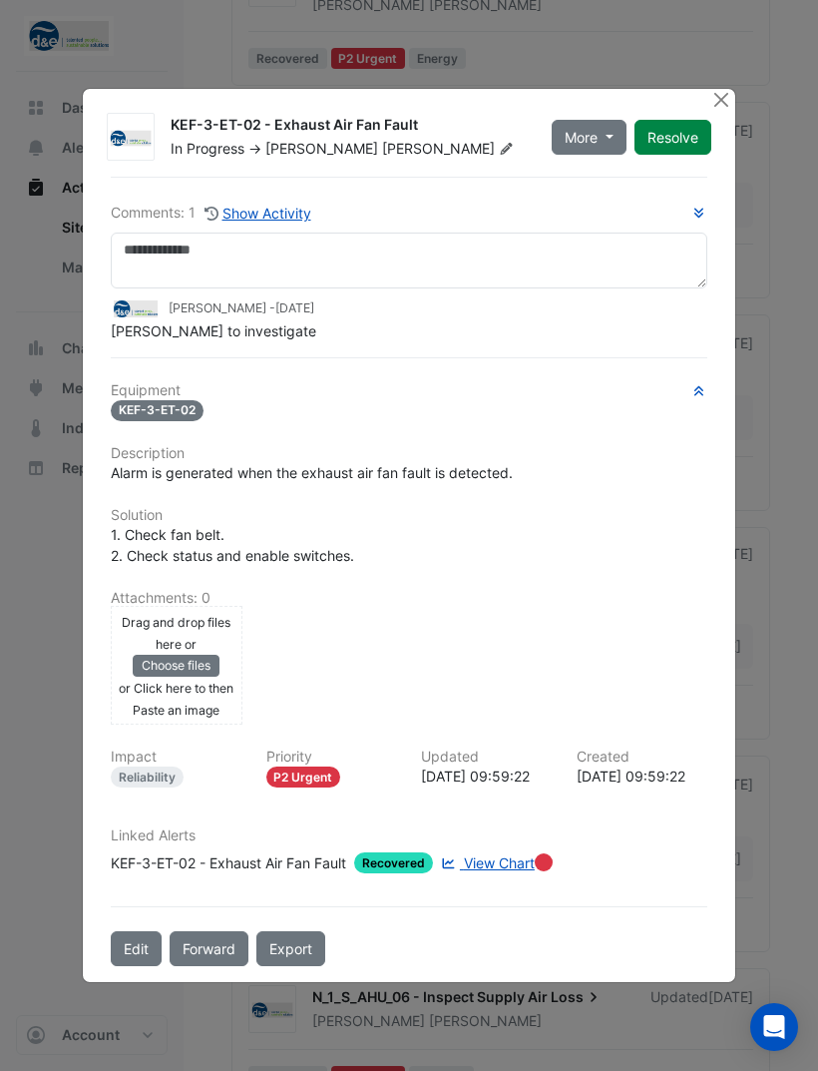
click at [714, 110] on button "Close" at bounding box center [721, 99] width 21 height 21
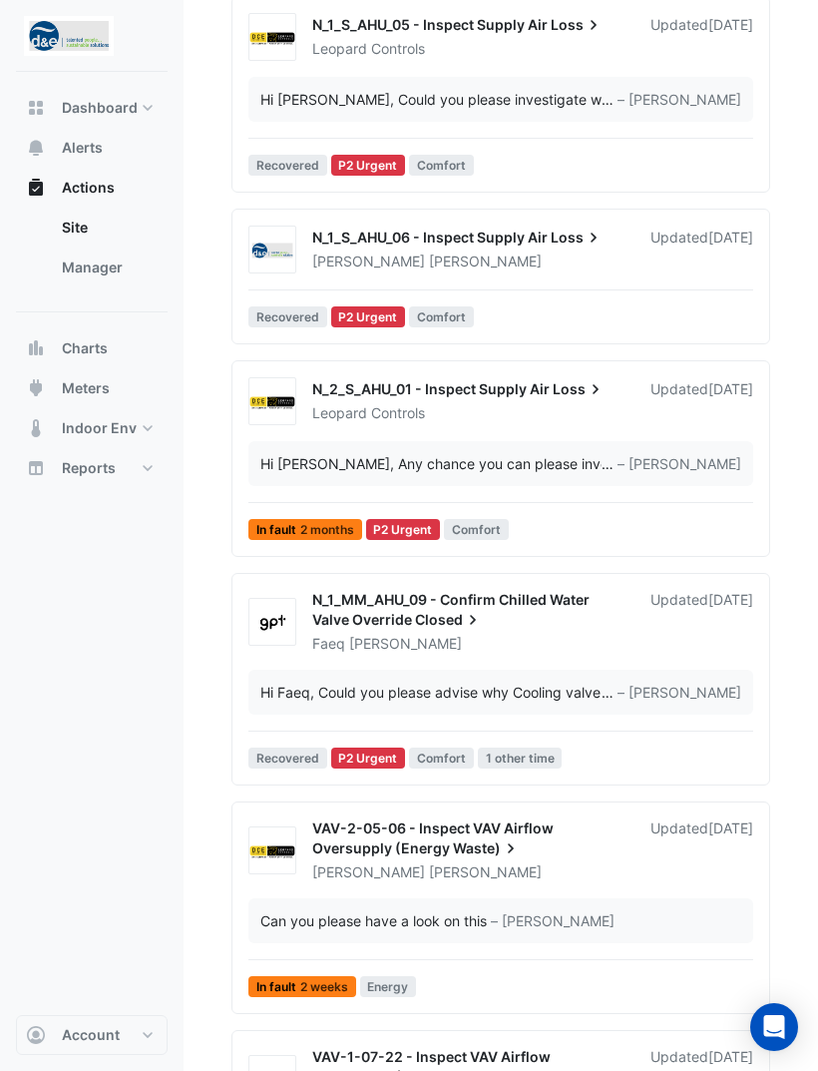
scroll to position [3108, 0]
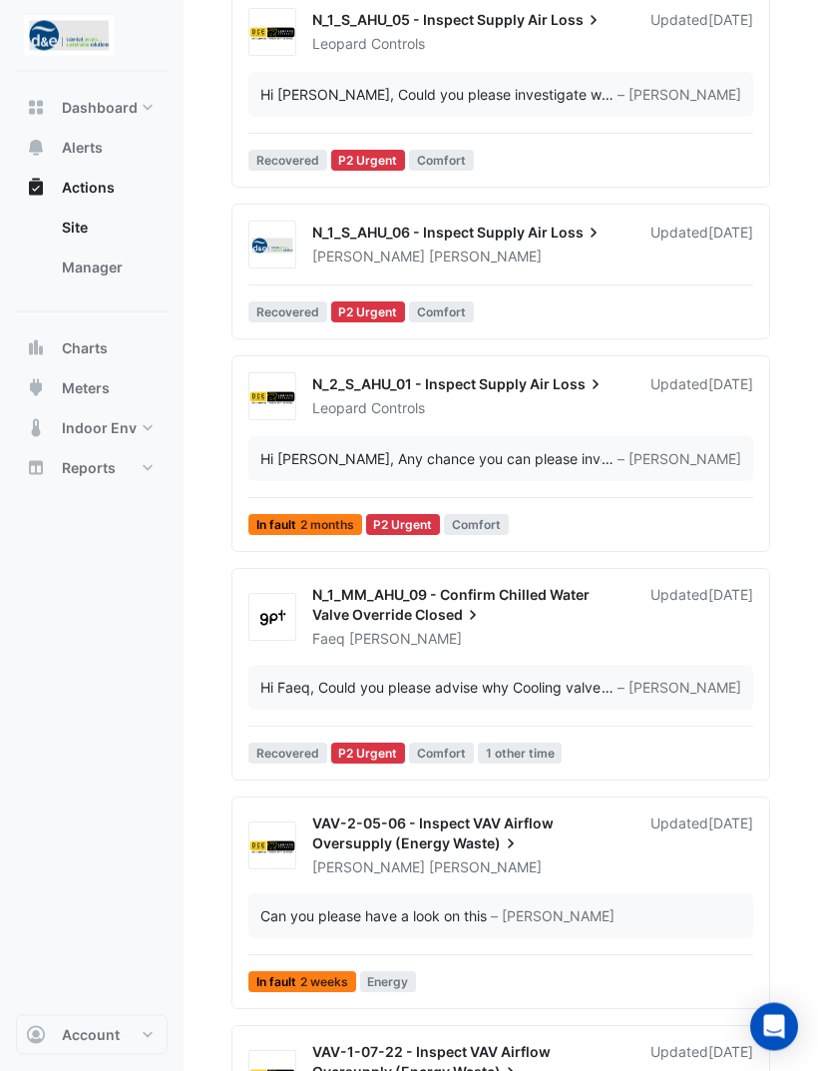
click at [617, 711] on div "Hi Faeq, Could you please advise why Cooling valve is manually closed? Please h…" at bounding box center [501, 688] width 505 height 45
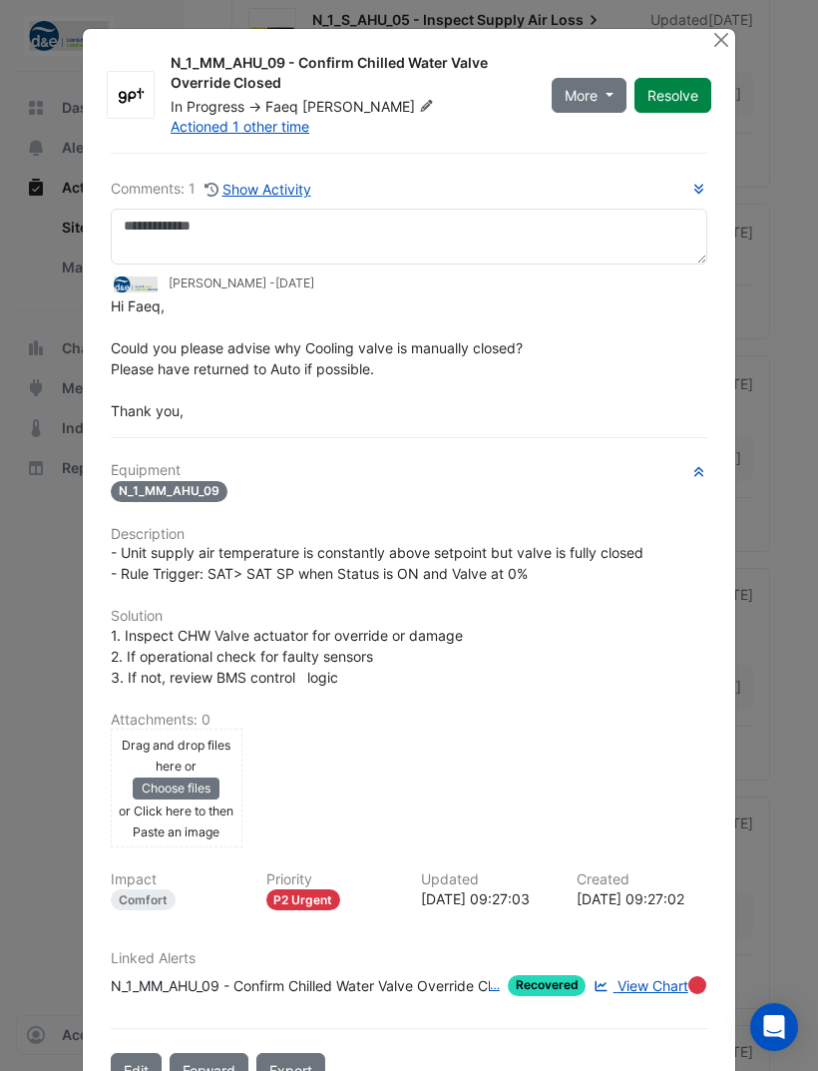
click at [713, 50] on button "Close" at bounding box center [721, 39] width 21 height 21
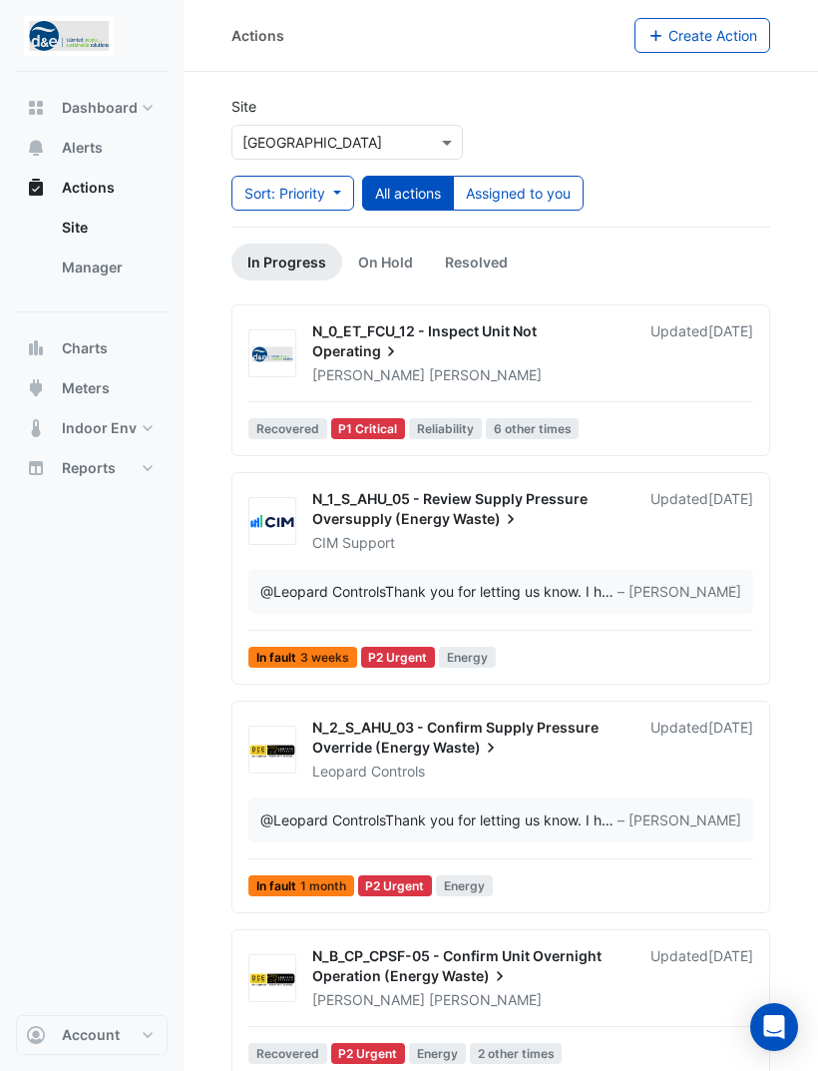
click at [547, 193] on button "Assigned to you" at bounding box center [518, 193] width 131 height 35
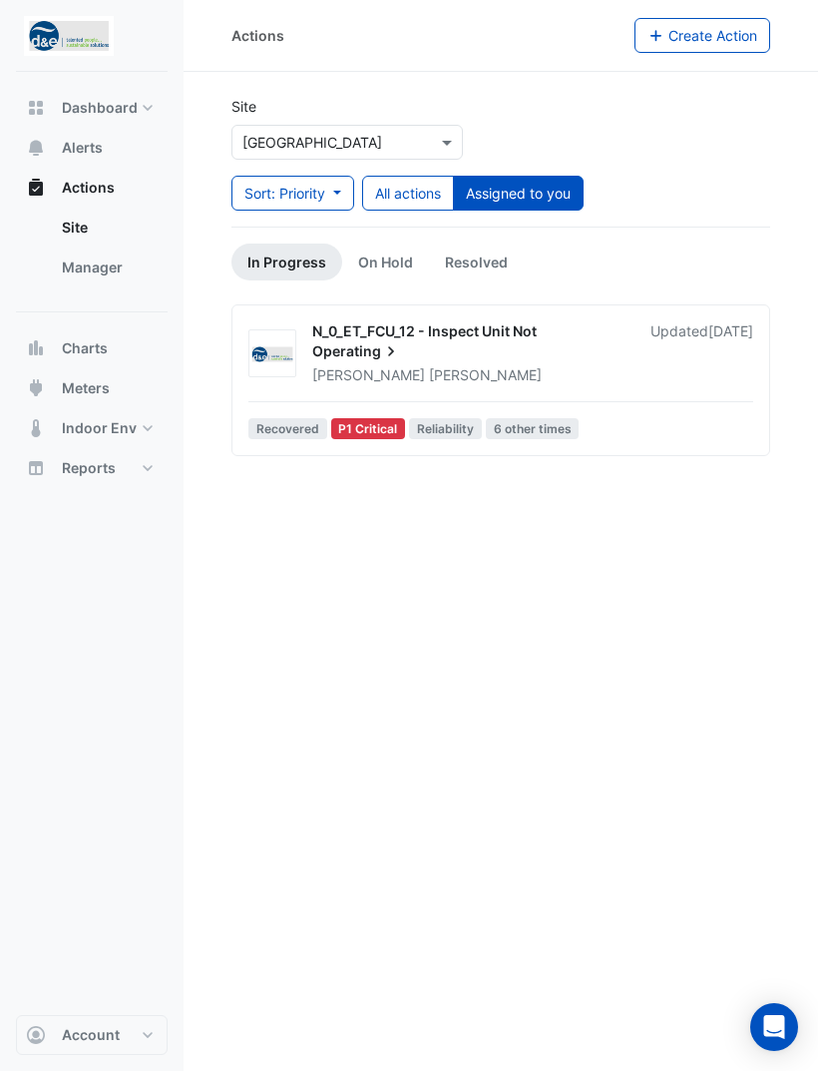
click at [481, 261] on link "Resolved" at bounding box center [476, 262] width 95 height 37
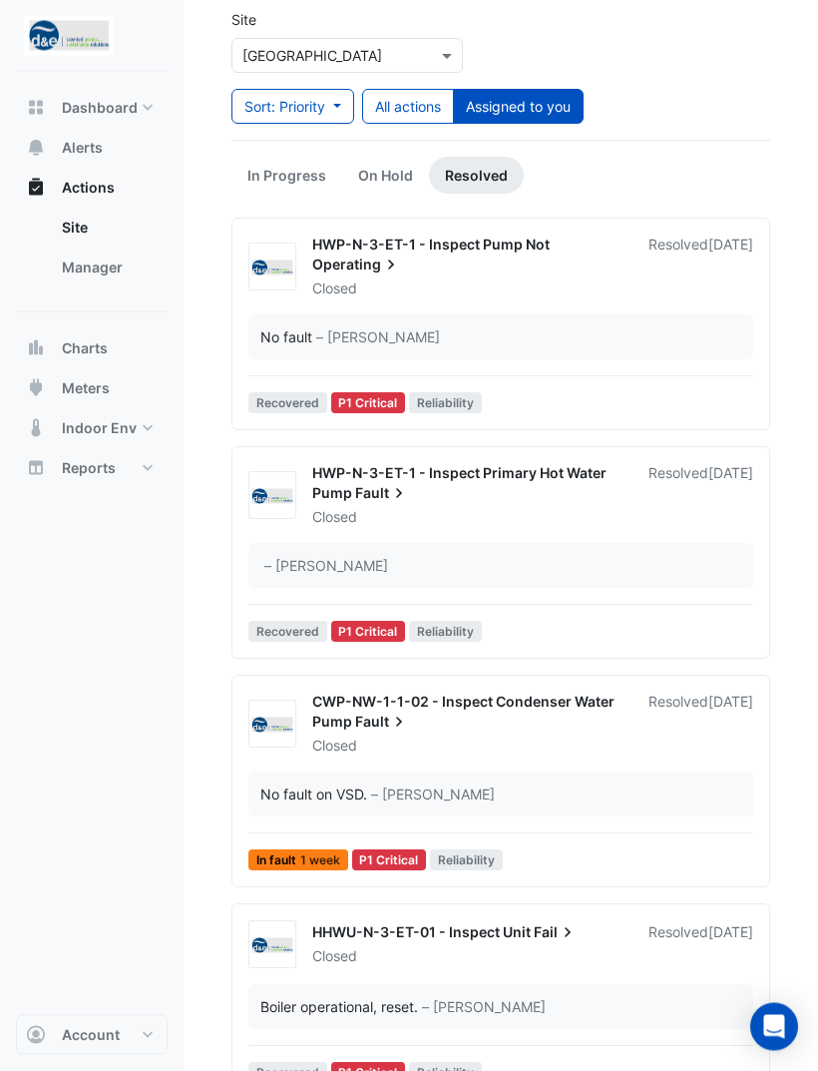
scroll to position [87, 0]
click at [407, 158] on link "On Hold" at bounding box center [385, 175] width 87 height 37
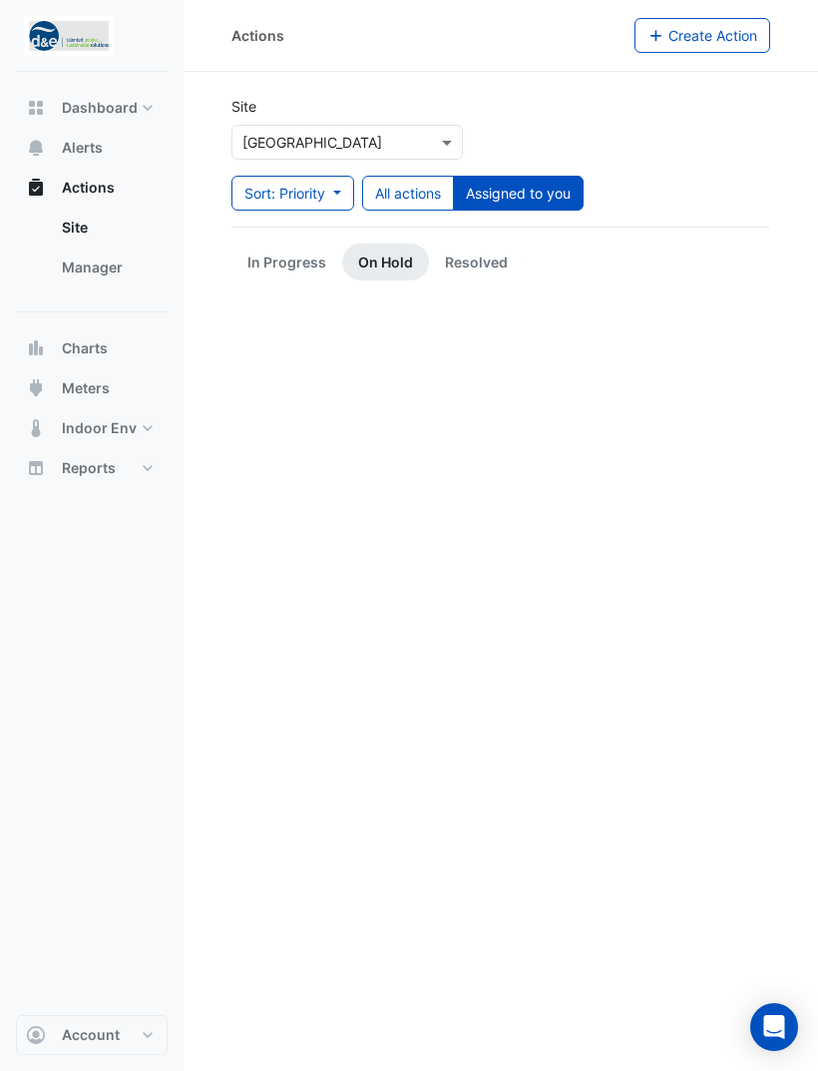
scroll to position [0, 0]
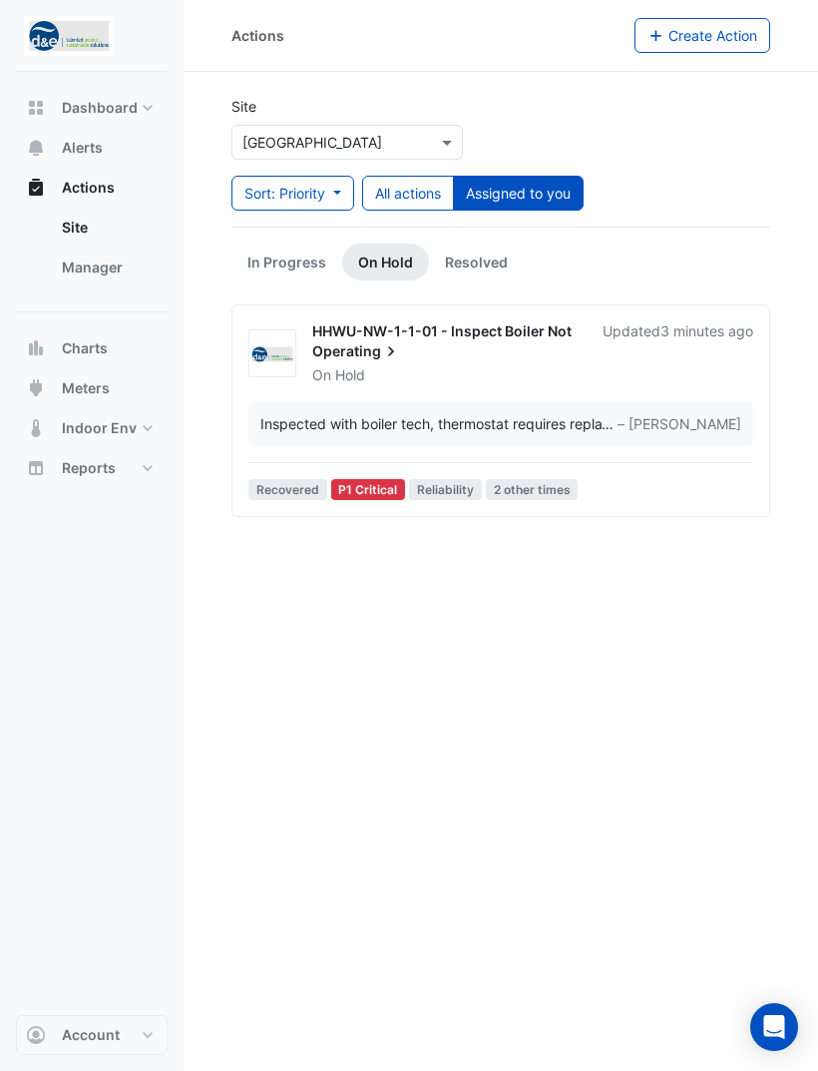
click at [299, 261] on link "In Progress" at bounding box center [287, 262] width 111 height 37
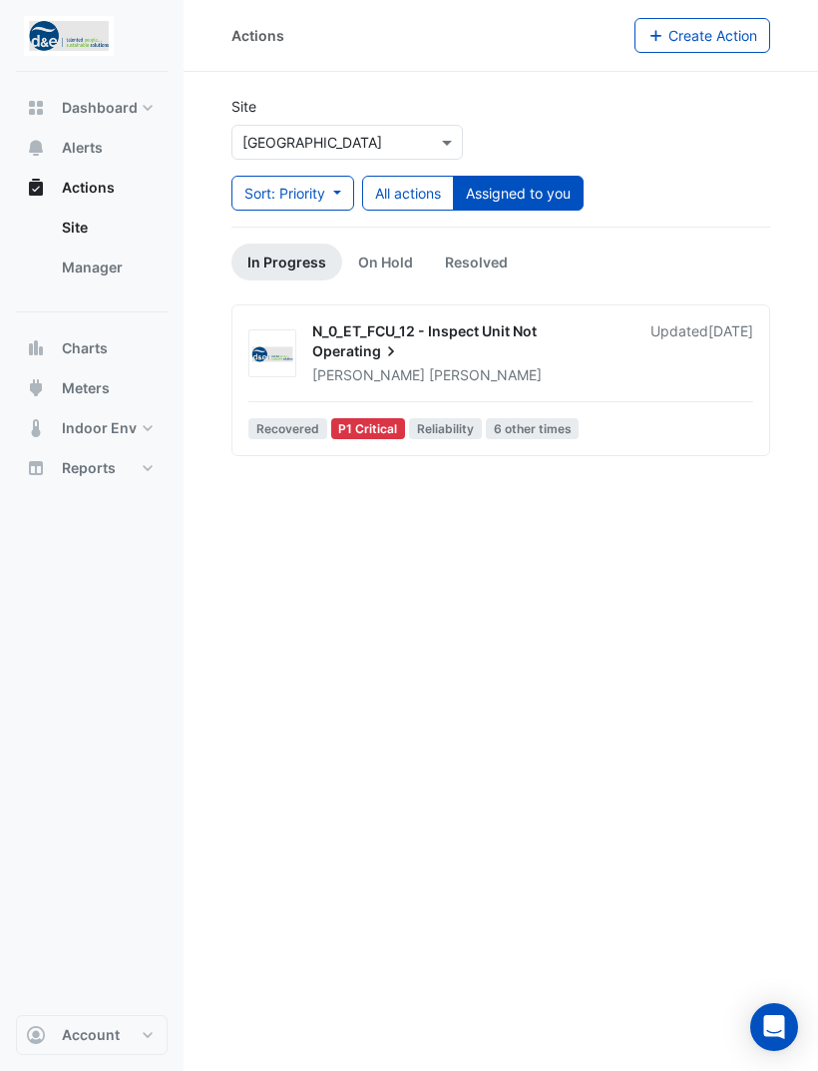
scroll to position [1, 0]
